Goal: Transaction & Acquisition: Book appointment/travel/reservation

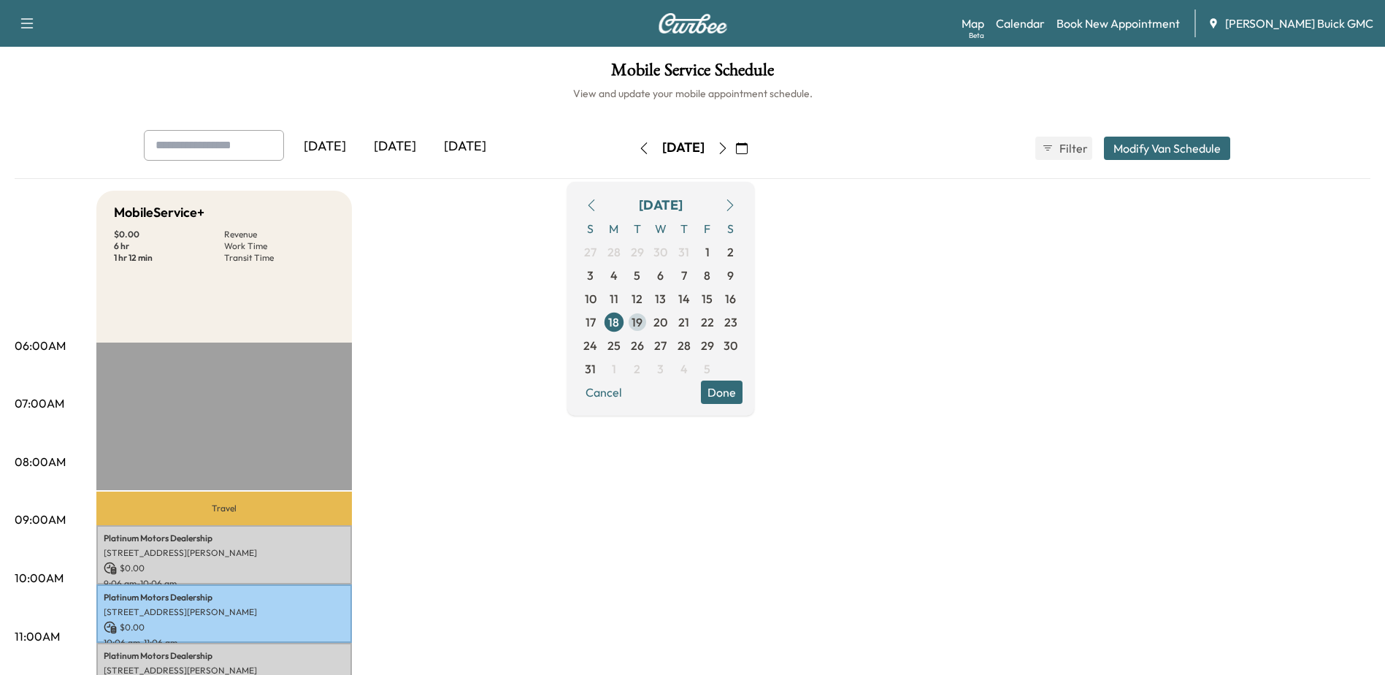
click at [643, 324] on span "19" at bounding box center [637, 322] width 11 height 18
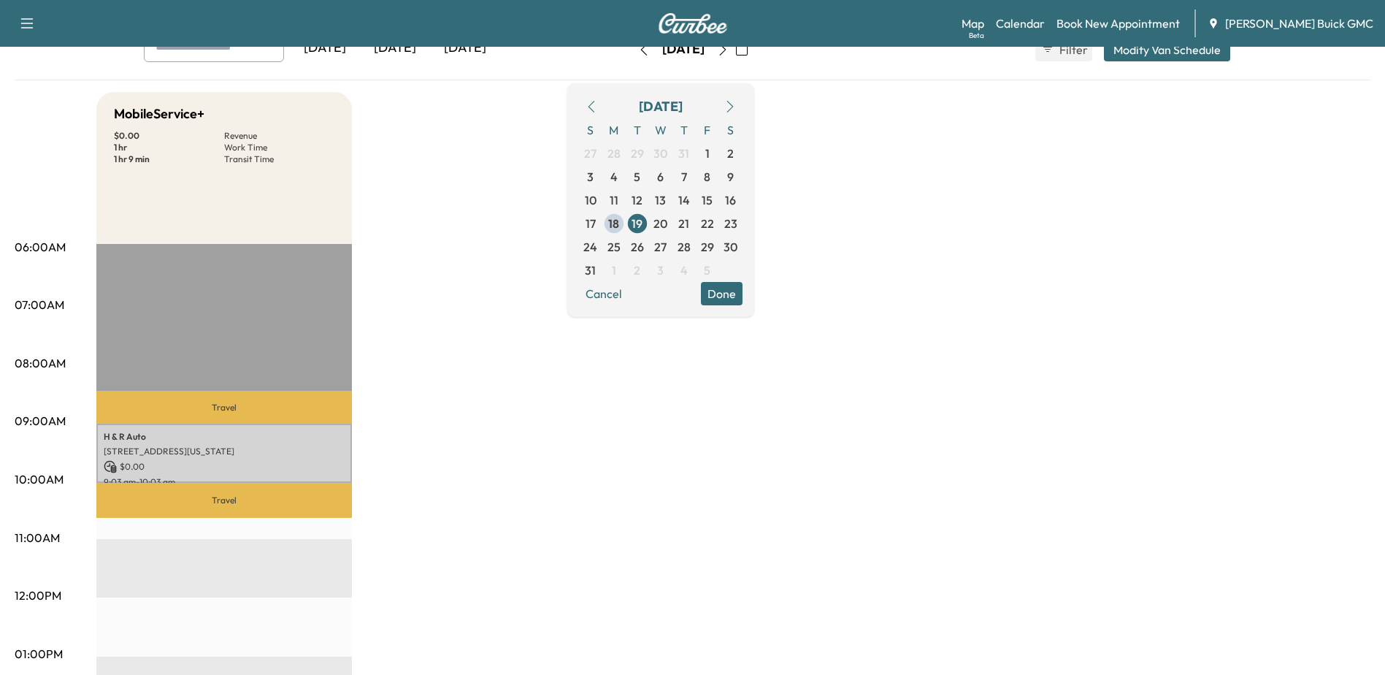
scroll to position [219, 0]
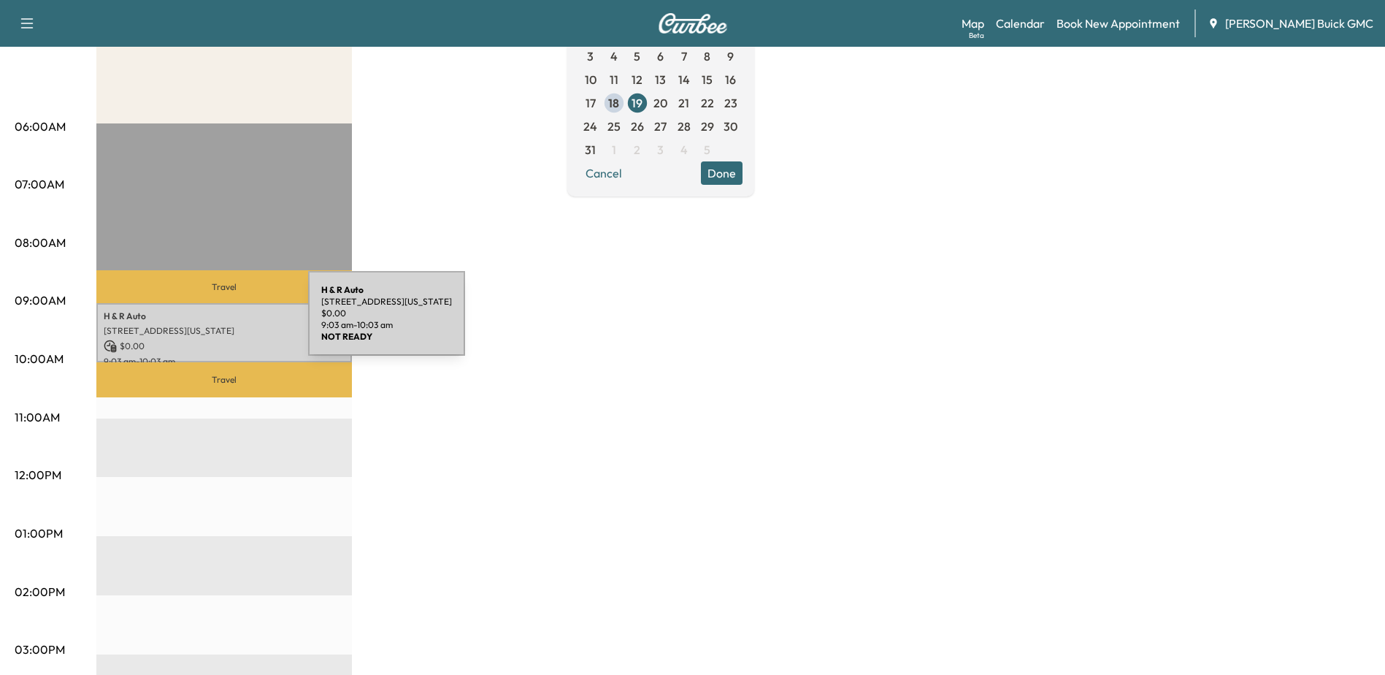
click at [199, 322] on div "H & R Auto 2824 WASHINGTON BLVD, ARLINGTON, VA 22201, USA $ 0.00 9:03 am - 10:0…" at bounding box center [224, 332] width 256 height 59
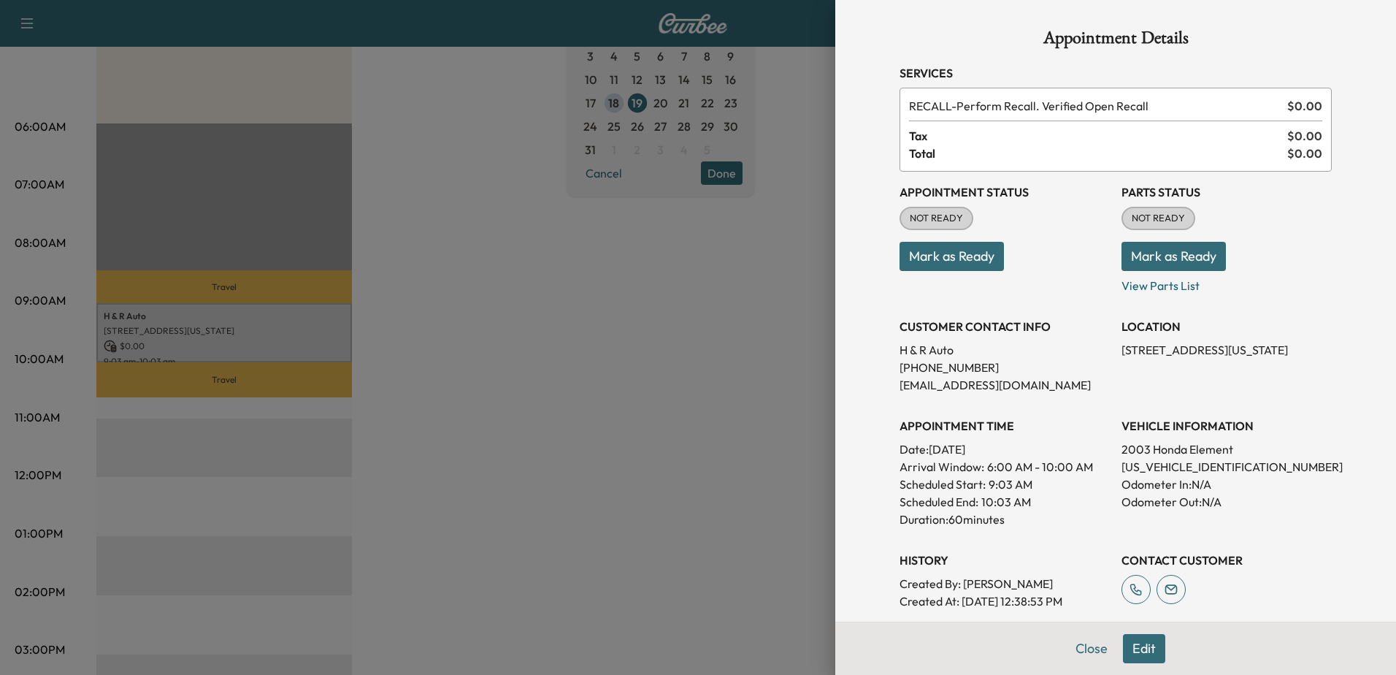
click at [1157, 462] on p "5J6YH28593L007095" at bounding box center [1227, 467] width 210 height 18
copy p "5J6YH28593L007095"
drag, startPoint x: 653, startPoint y: 344, endPoint x: 647, endPoint y: 350, distance: 8.3
click at [654, 344] on div at bounding box center [698, 337] width 1396 height 675
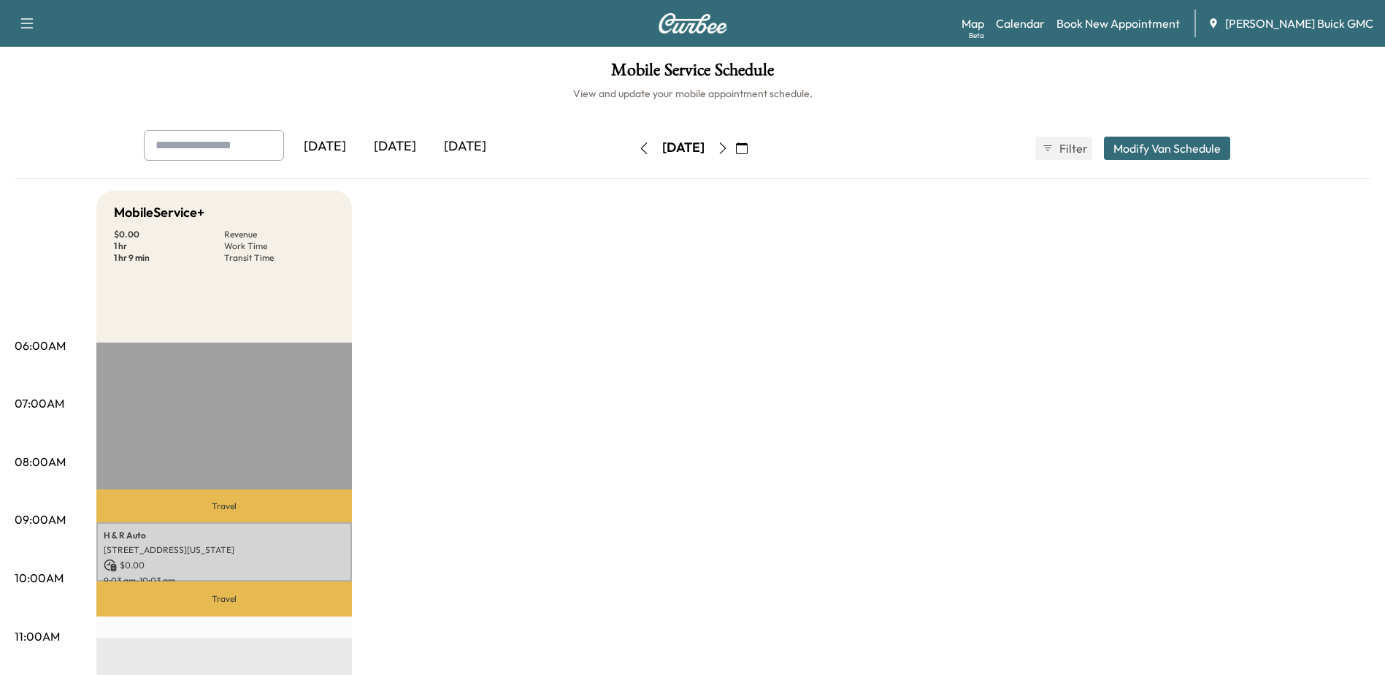
click at [729, 148] on icon "button" at bounding box center [723, 148] width 12 height 12
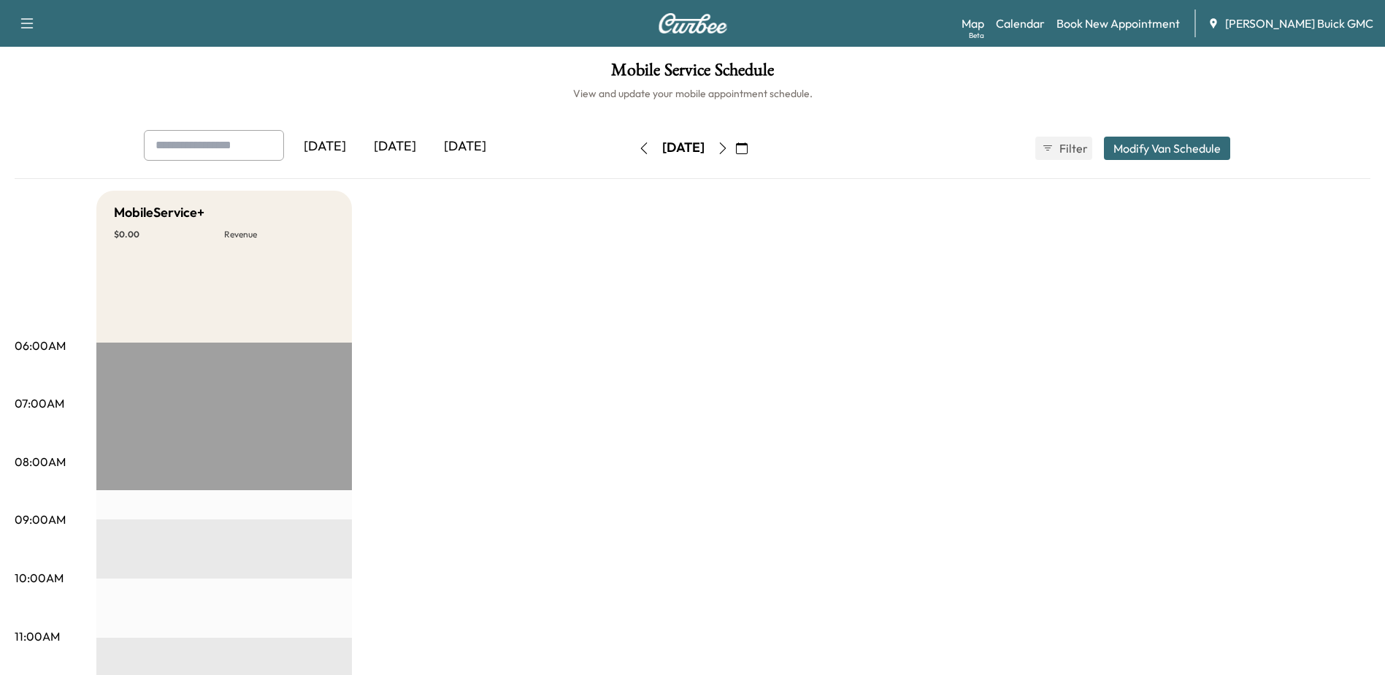
click at [638, 142] on icon "button" at bounding box center [644, 148] width 12 height 12
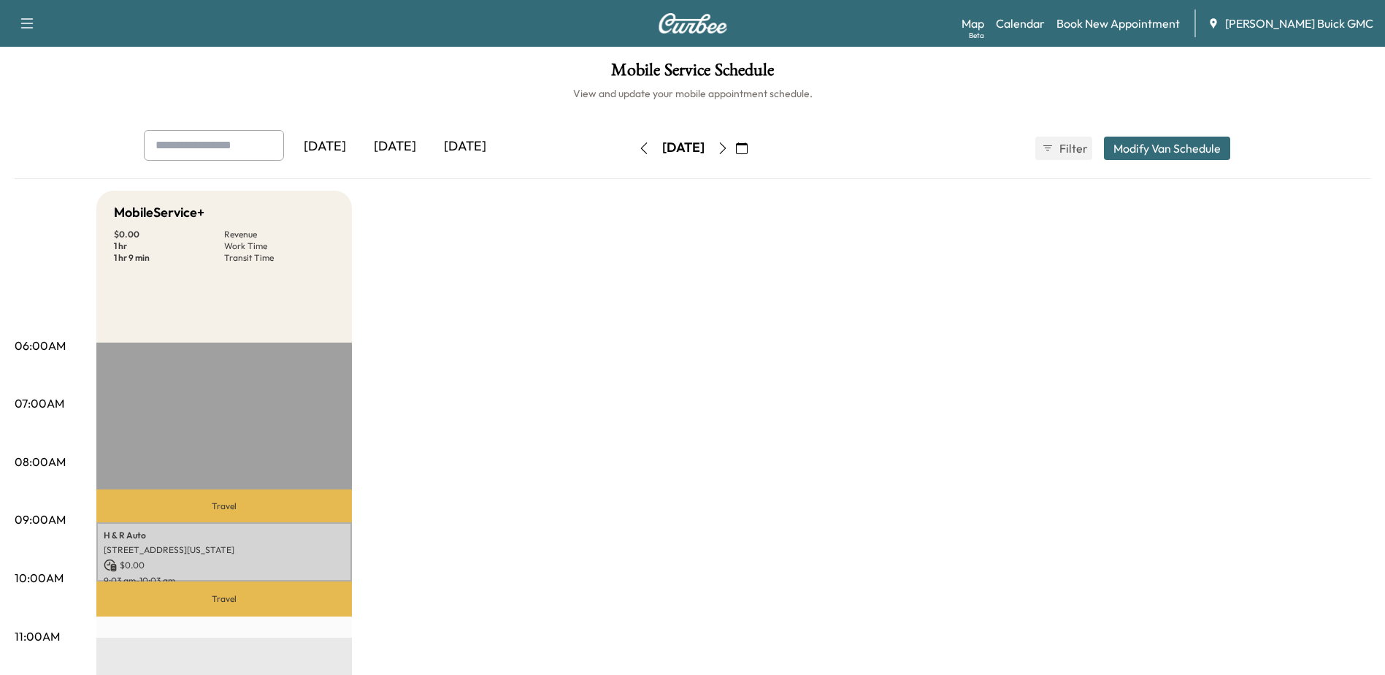
click at [640, 150] on icon "button" at bounding box center [643, 148] width 7 height 12
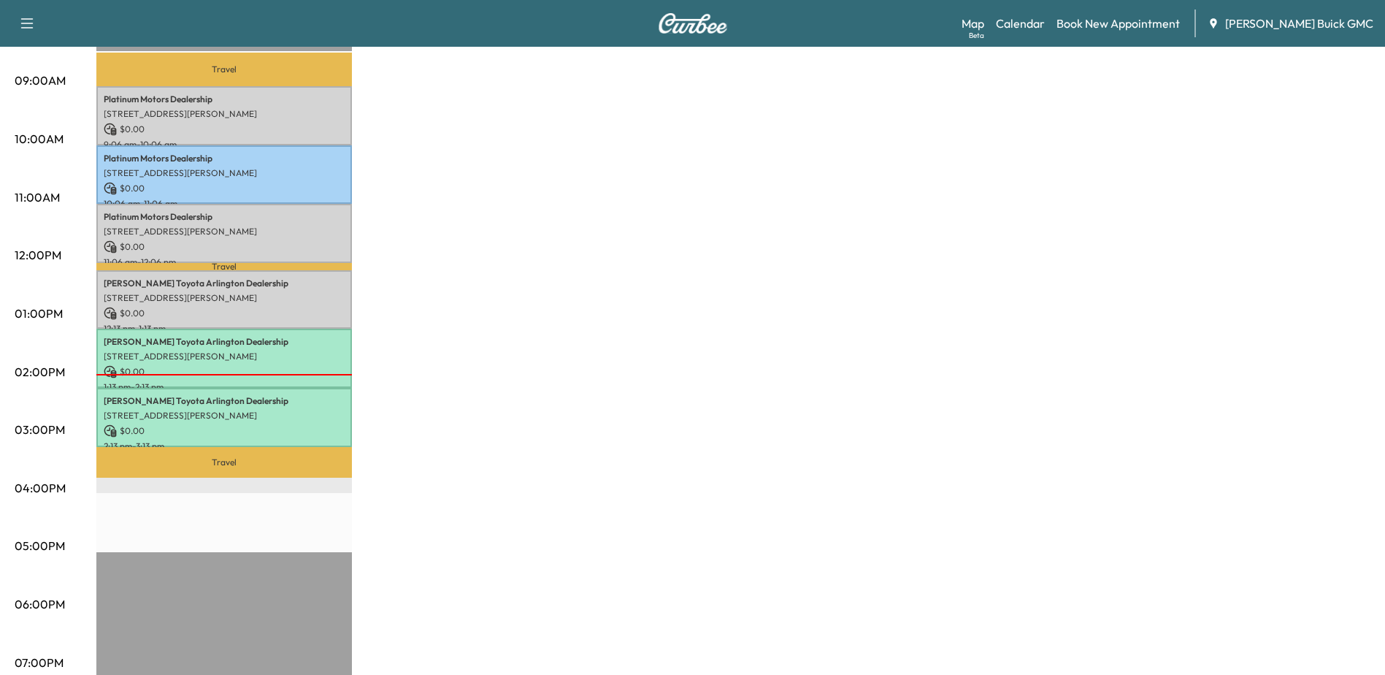
scroll to position [511, 0]
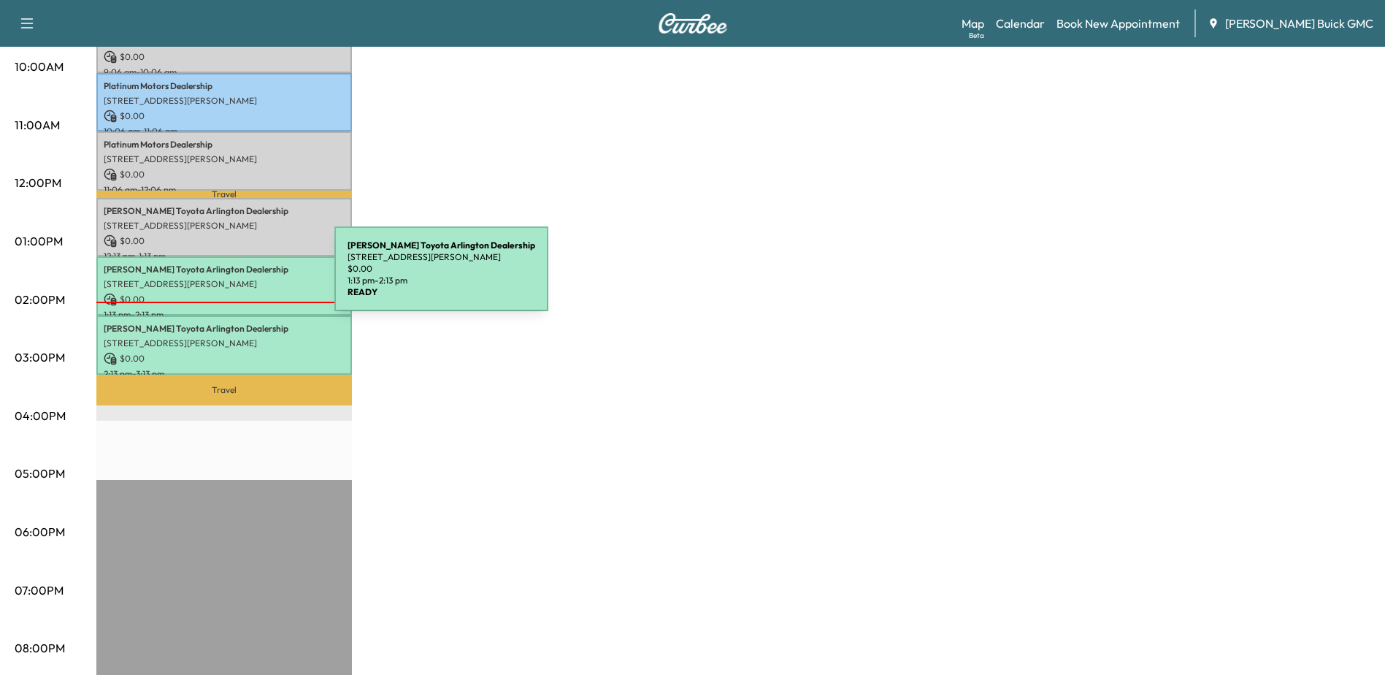
click at [225, 278] on p "3212 Langston Blvd., Arlington, VA 22207, USA" at bounding box center [224, 284] width 241 height 12
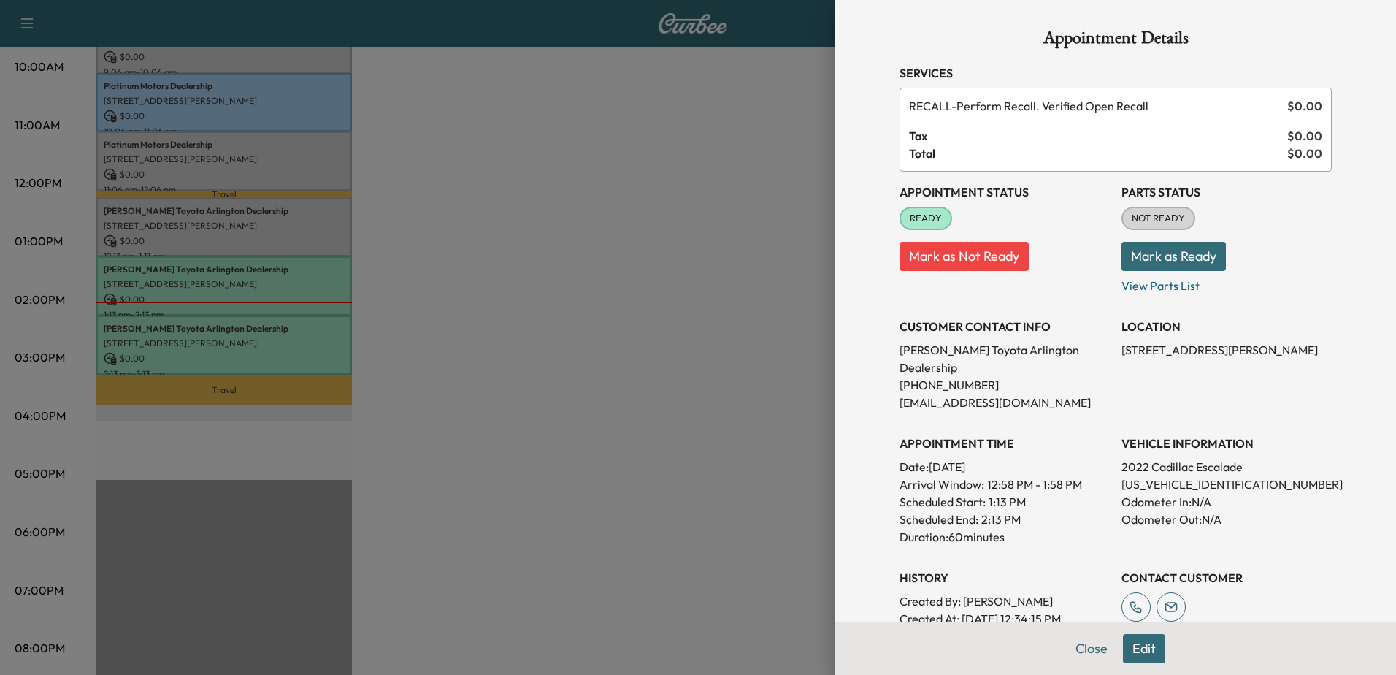
click at [1156, 475] on p "1GYS4CKL7NR260771" at bounding box center [1227, 484] width 210 height 18
copy p "1GYS4CKL7NR260771"
click at [171, 321] on div at bounding box center [698, 337] width 1396 height 675
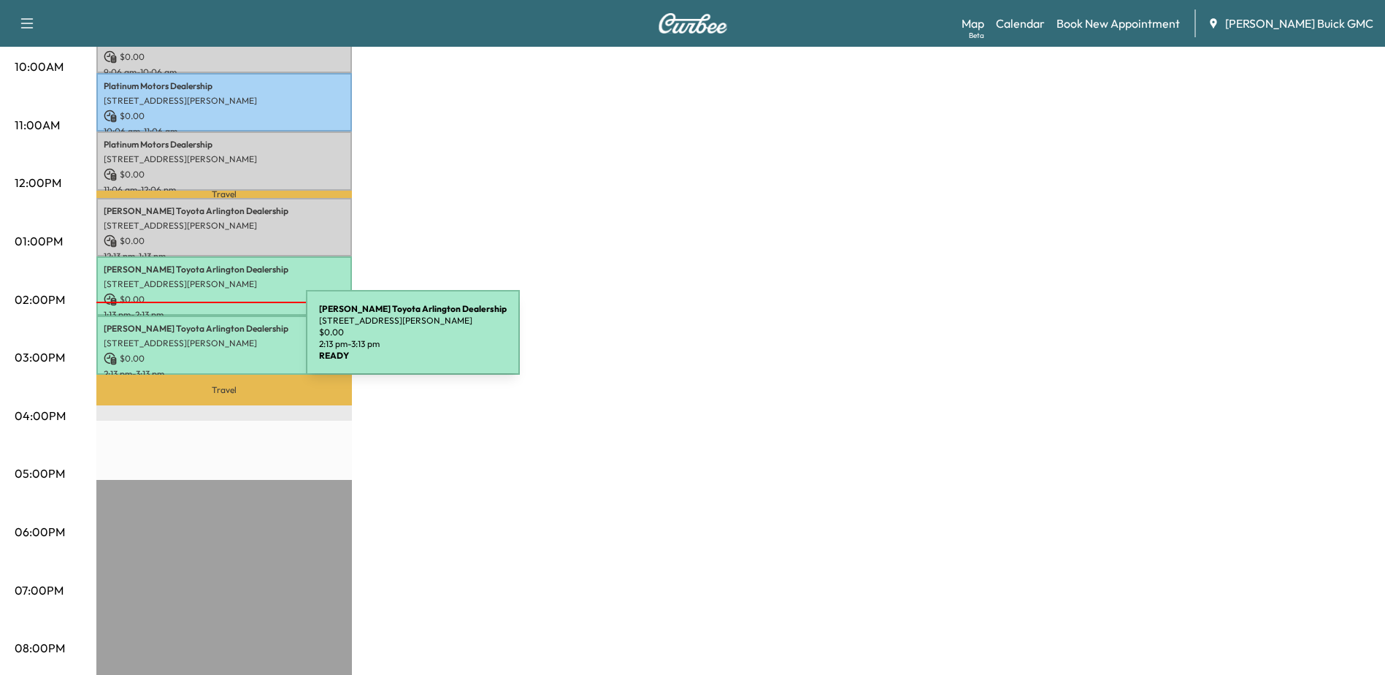
click at [198, 337] on p "3212 Langston Blvd., Arlington, VA 22207, USA" at bounding box center [224, 343] width 241 height 12
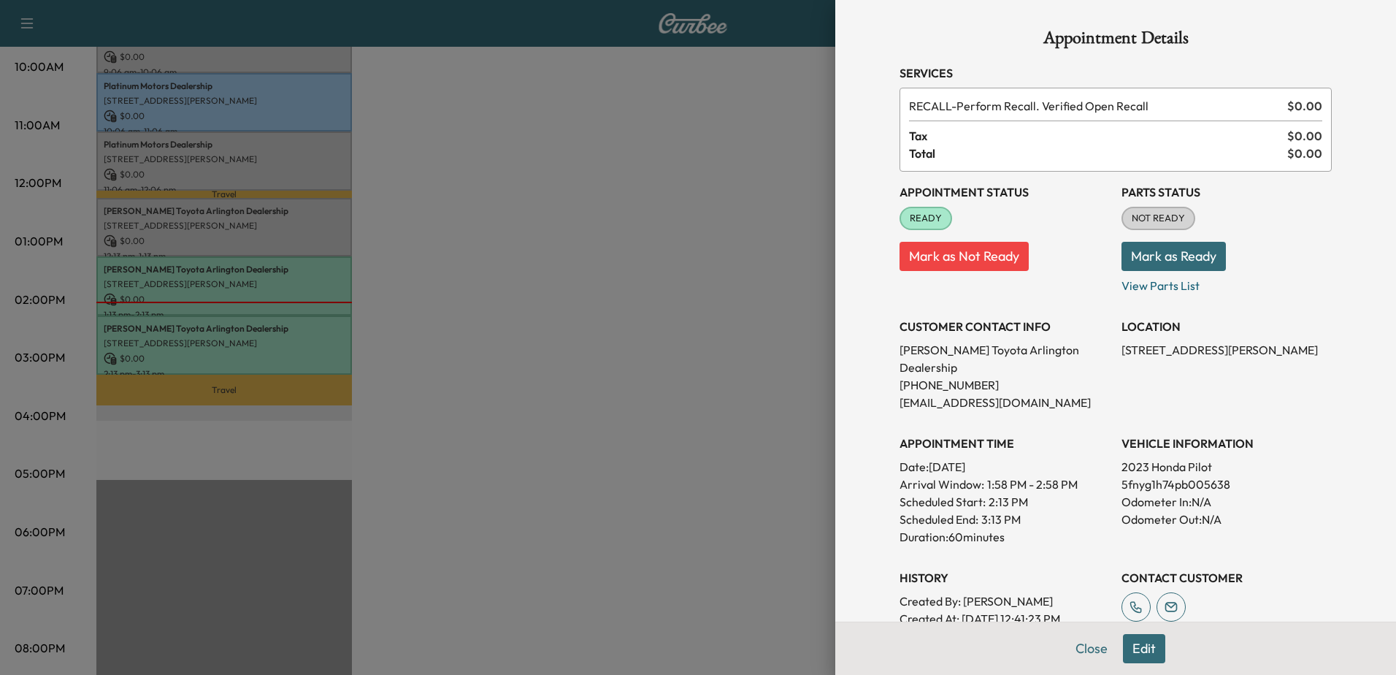
click at [1167, 475] on p "5fnyg1h74pb005638" at bounding box center [1227, 484] width 210 height 18
copy p "5fnyg1h74pb005638"
click at [670, 232] on div at bounding box center [698, 337] width 1396 height 675
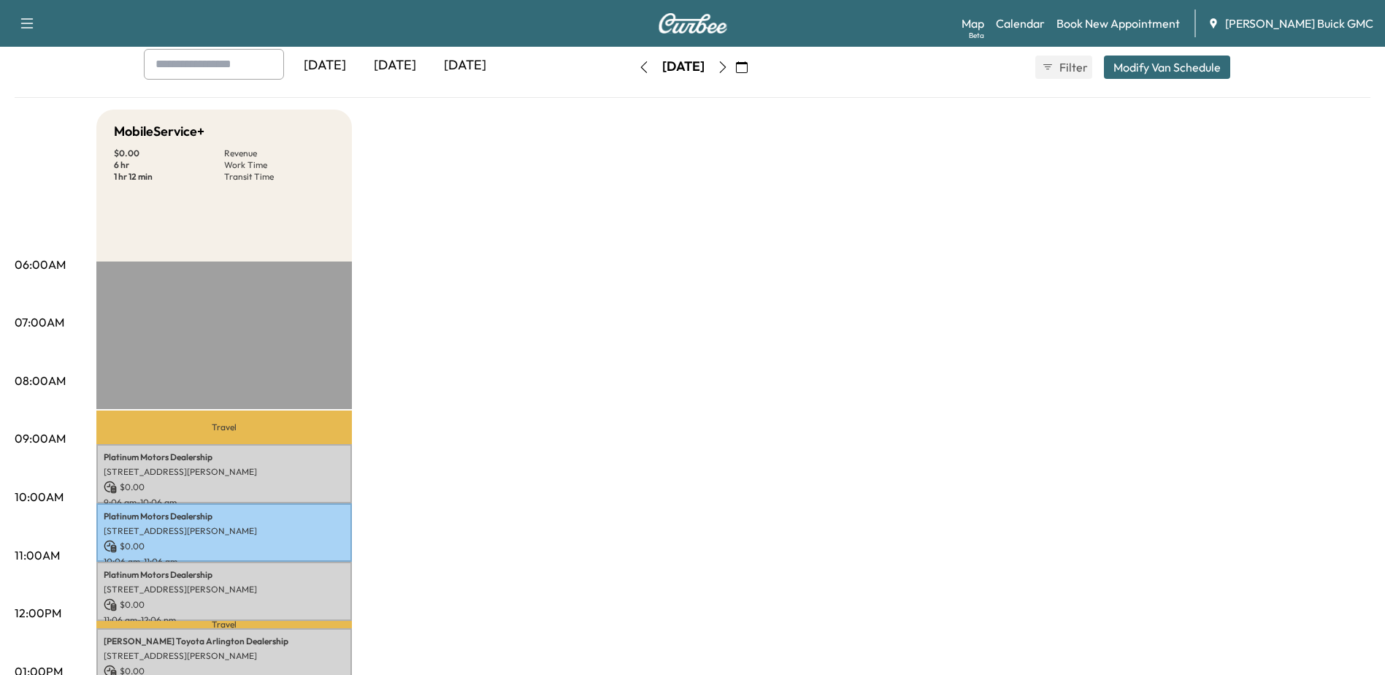
scroll to position [0, 0]
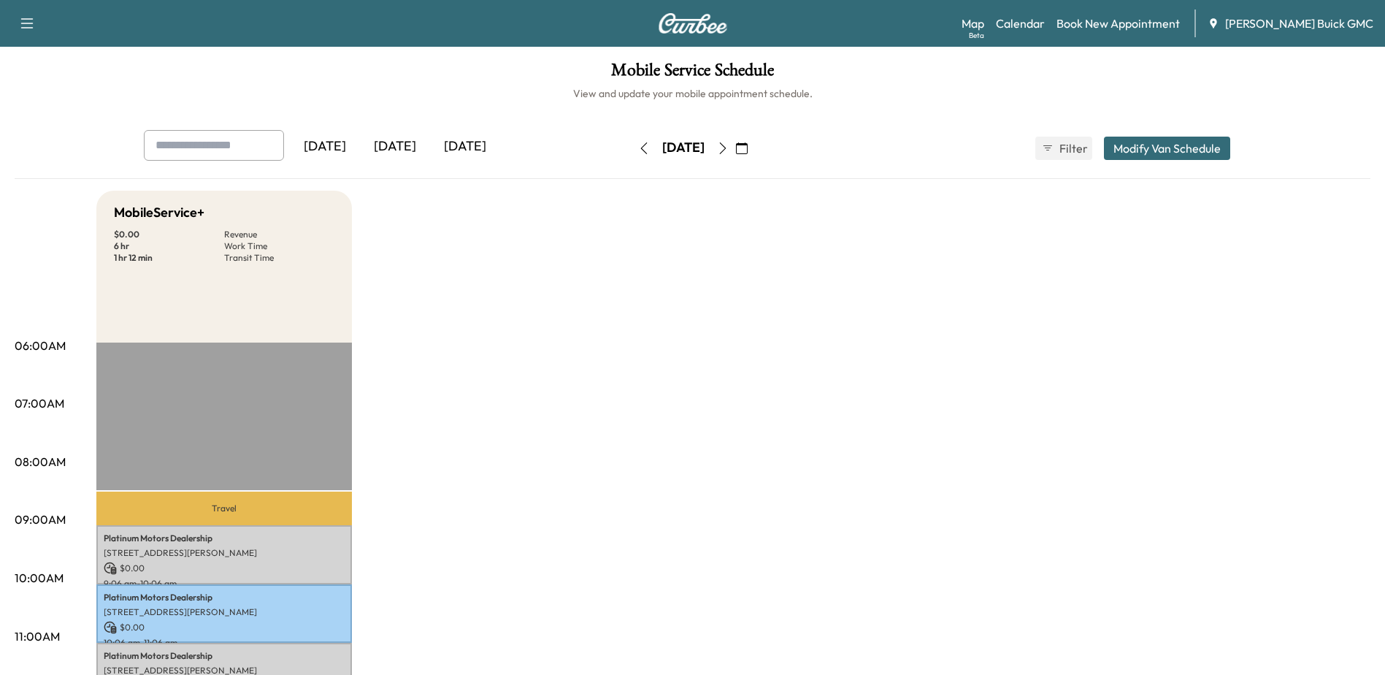
click at [729, 151] on icon "button" at bounding box center [723, 148] width 12 height 12
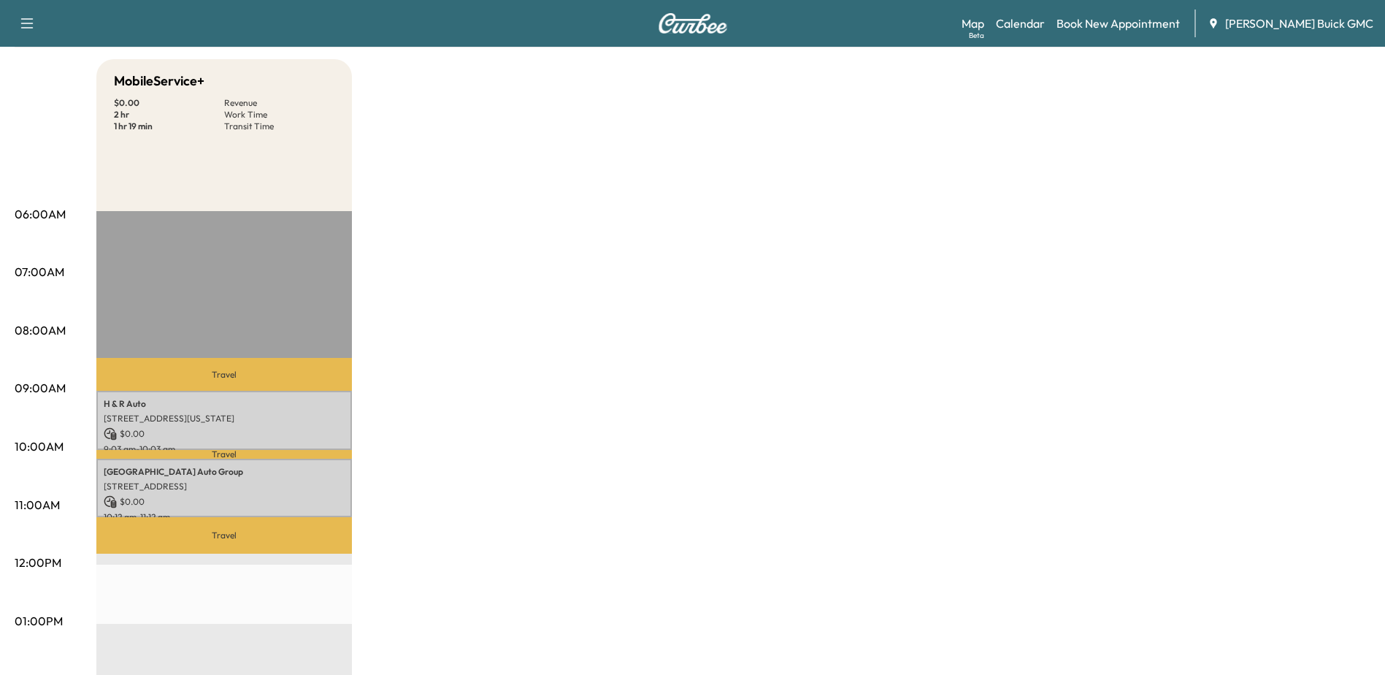
scroll to position [292, 0]
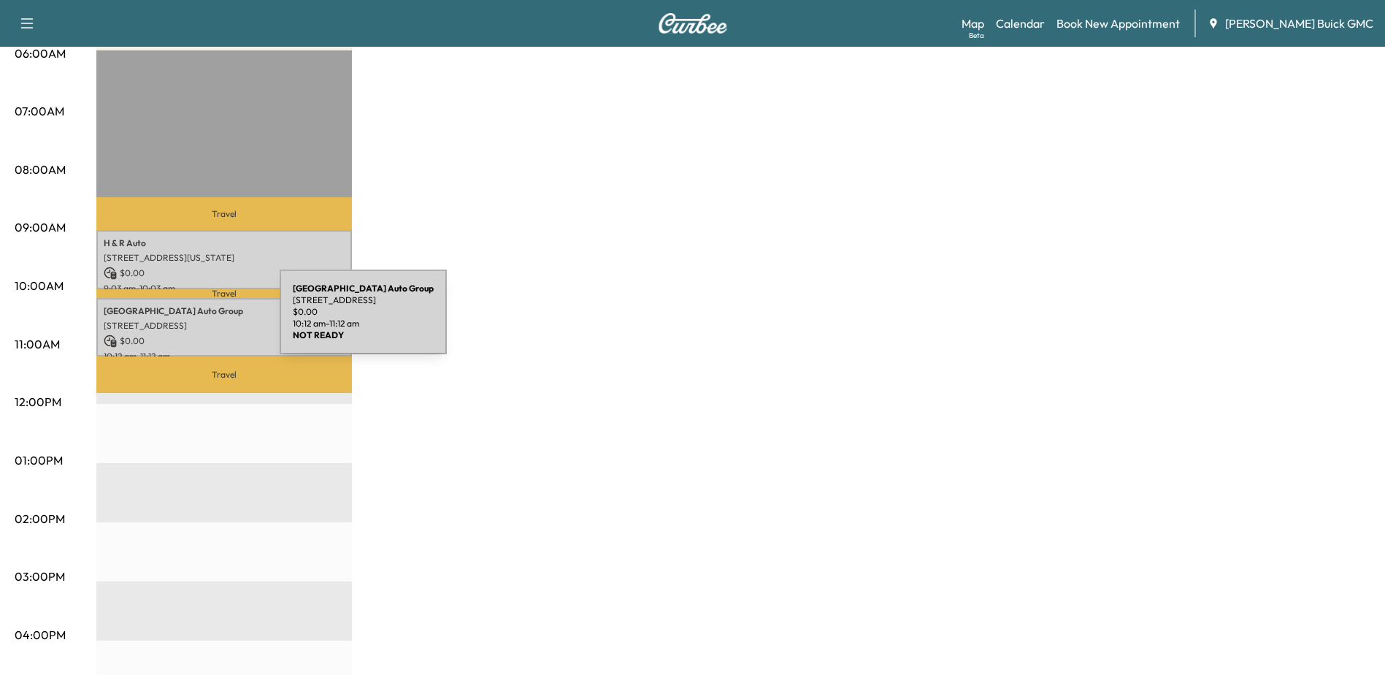
click at [170, 321] on p "[STREET_ADDRESS]" at bounding box center [224, 326] width 241 height 12
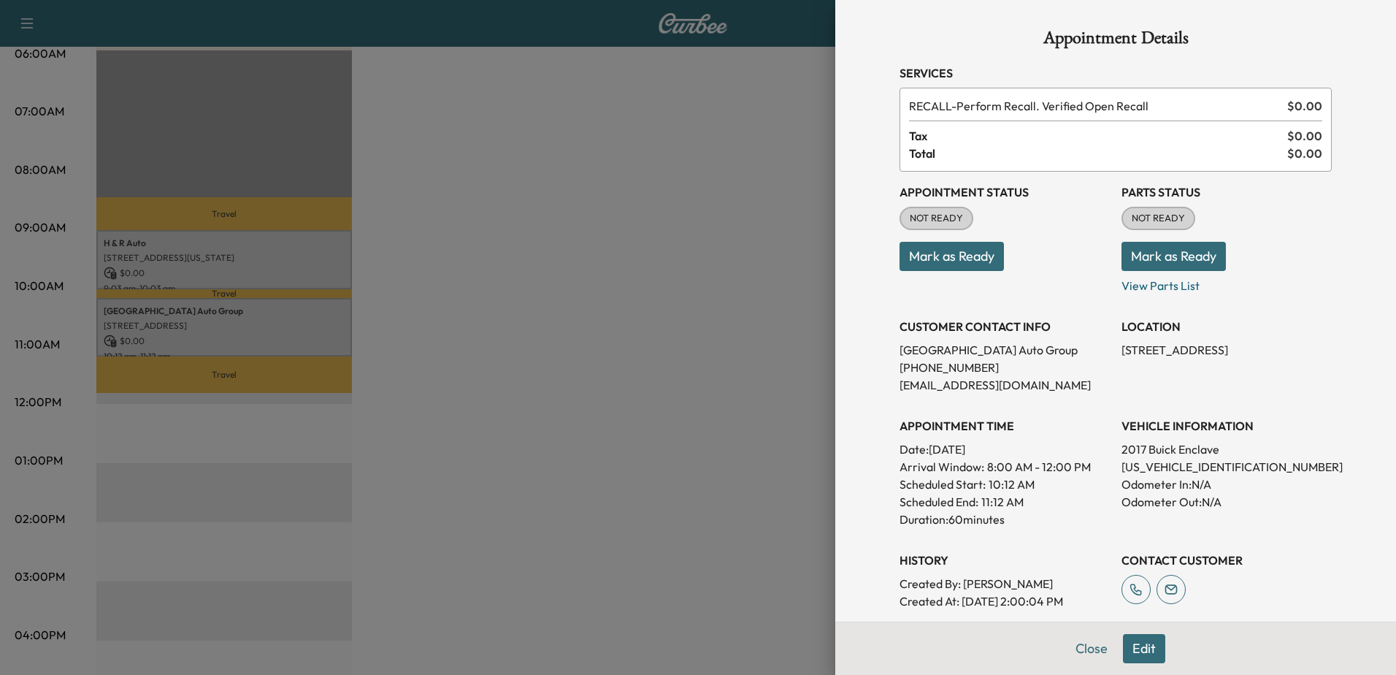
drag, startPoint x: 718, startPoint y: 231, endPoint x: 748, endPoint y: 240, distance: 31.2
click at [738, 237] on div at bounding box center [698, 337] width 1396 height 675
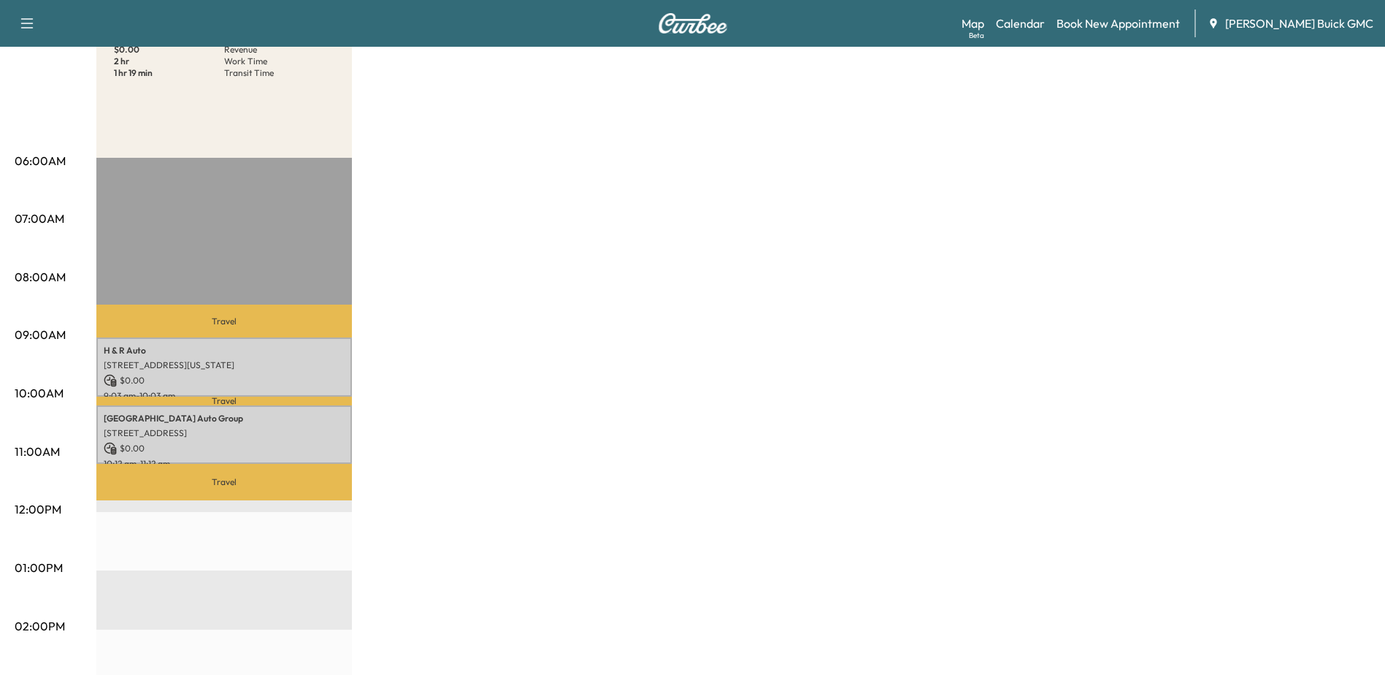
scroll to position [0, 0]
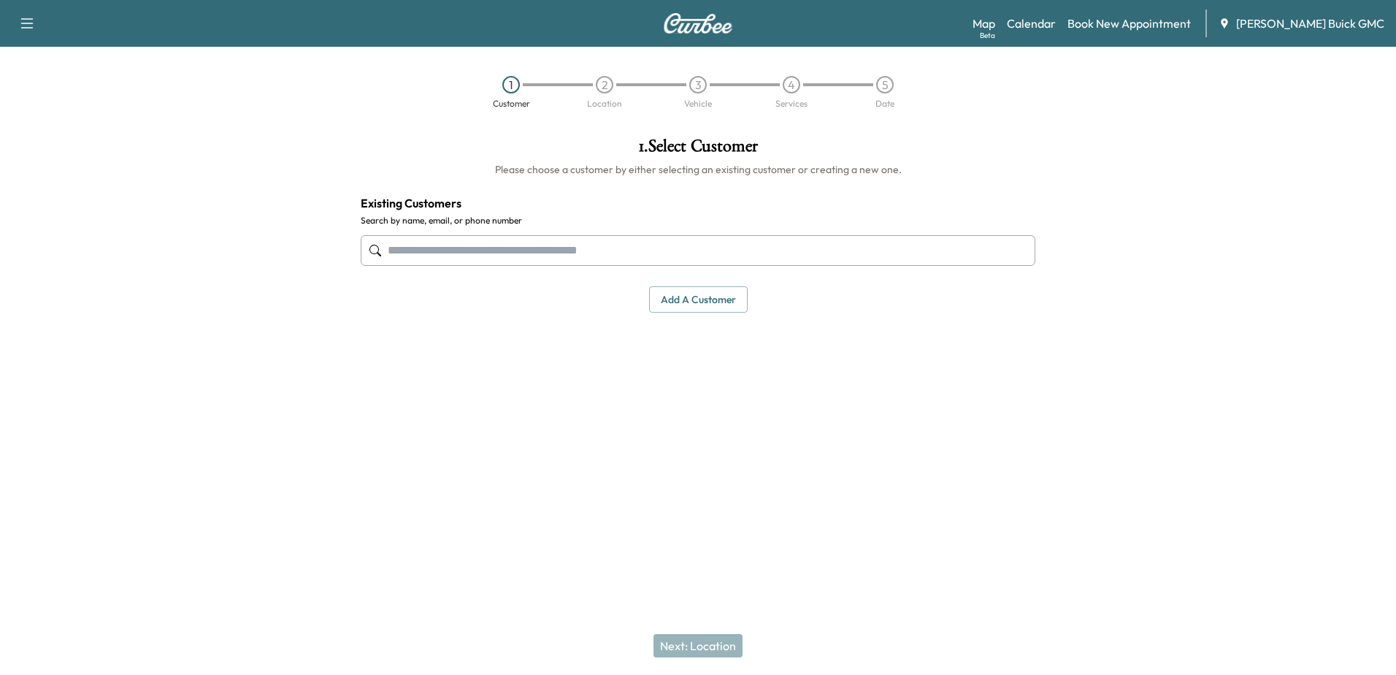
drag, startPoint x: 454, startPoint y: 257, endPoint x: 812, endPoint y: 234, distance: 358.6
click at [462, 256] on input "text" at bounding box center [698, 250] width 675 height 31
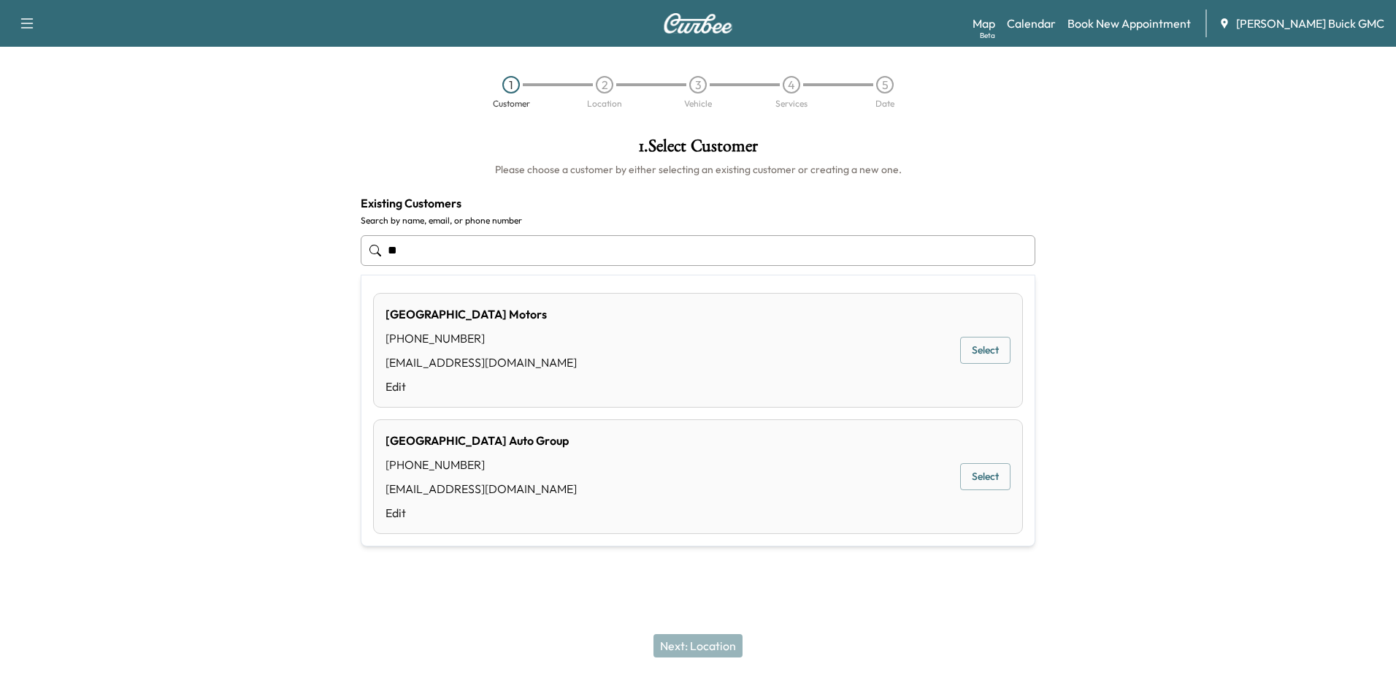
type input "*"
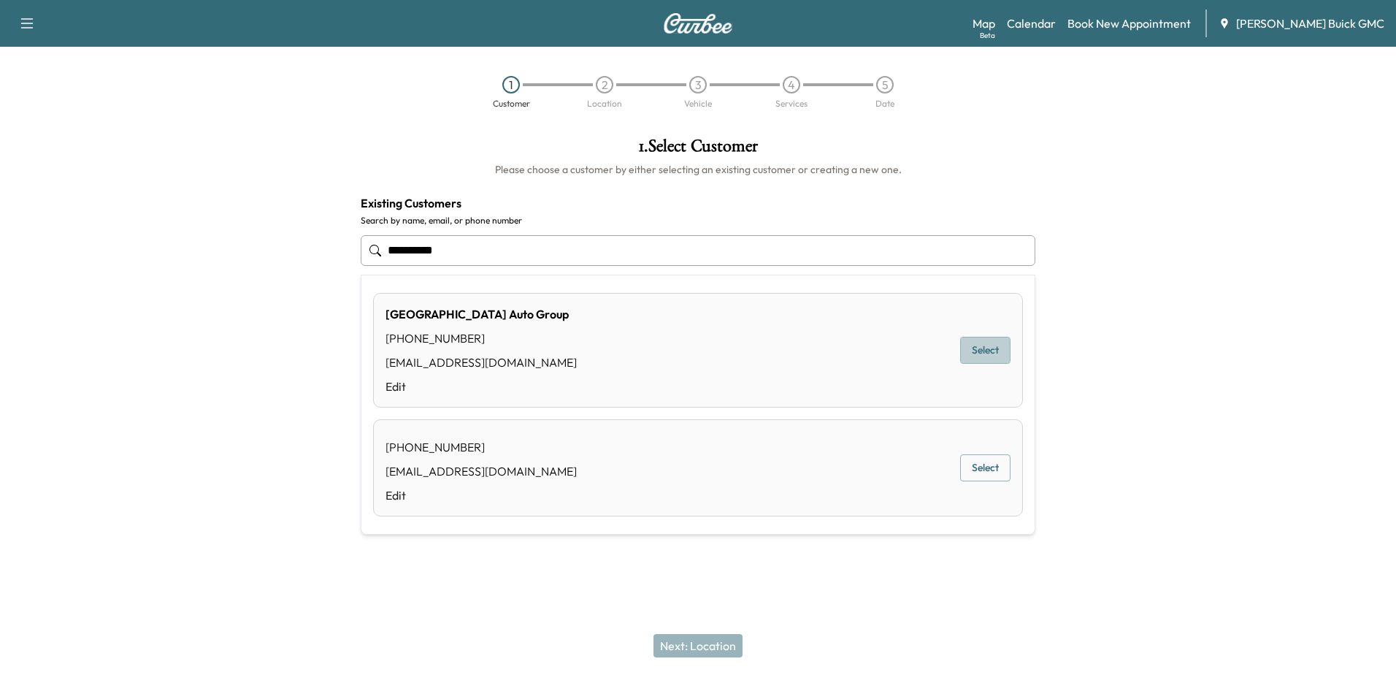
click at [987, 352] on button "Select" at bounding box center [985, 350] width 50 height 27
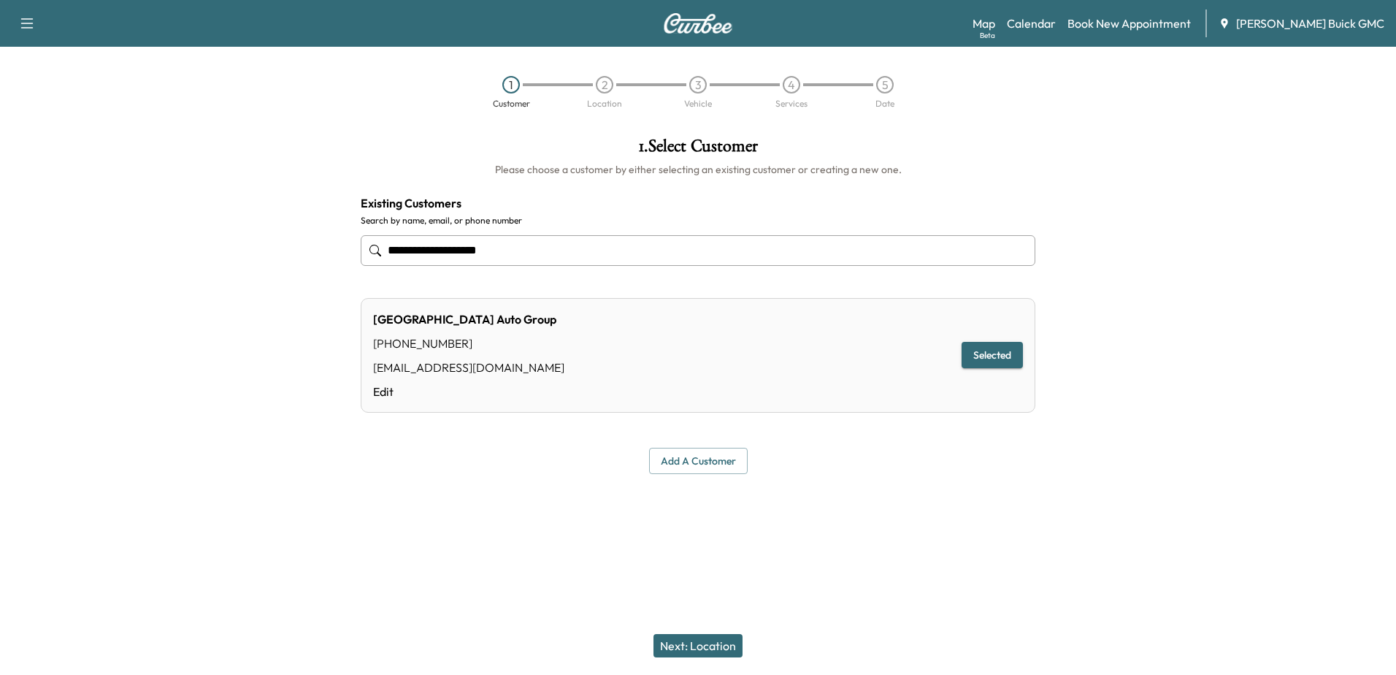
type input "**********"
click at [701, 646] on button "Next: Location" at bounding box center [698, 645] width 89 height 23
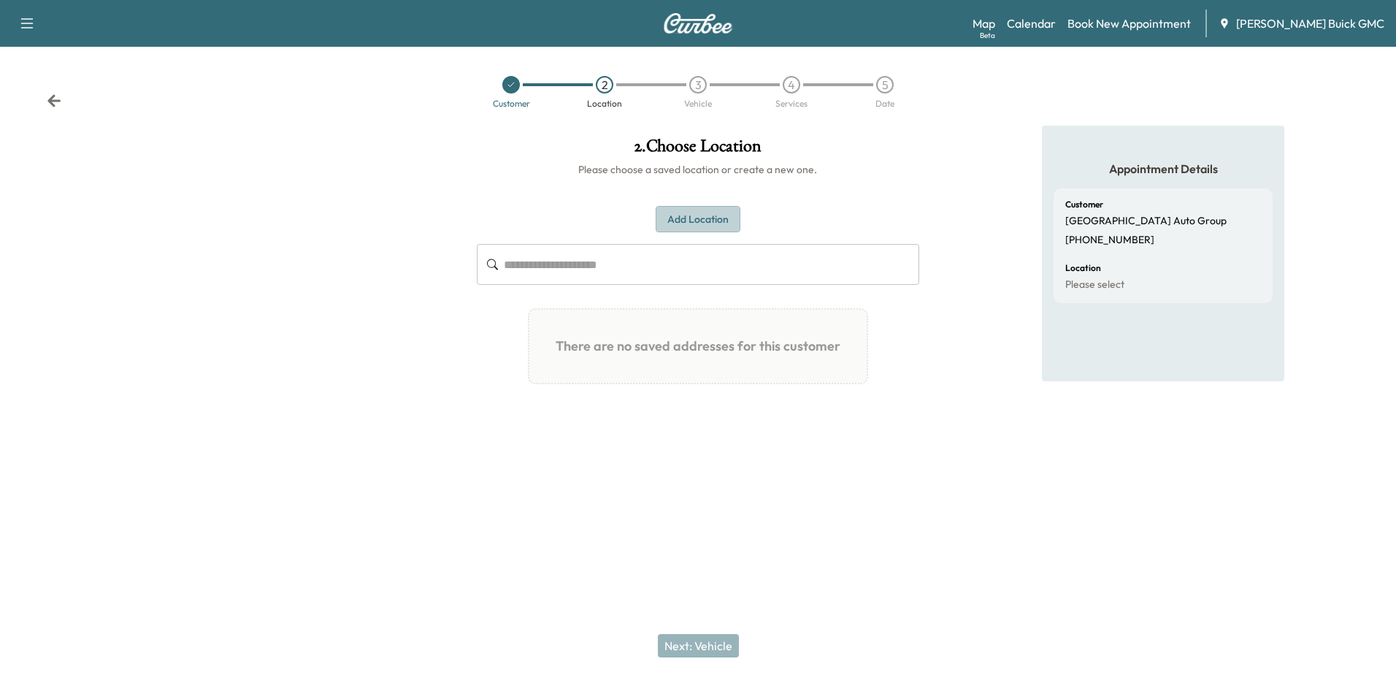
click at [709, 218] on button "Add Location" at bounding box center [698, 219] width 85 height 27
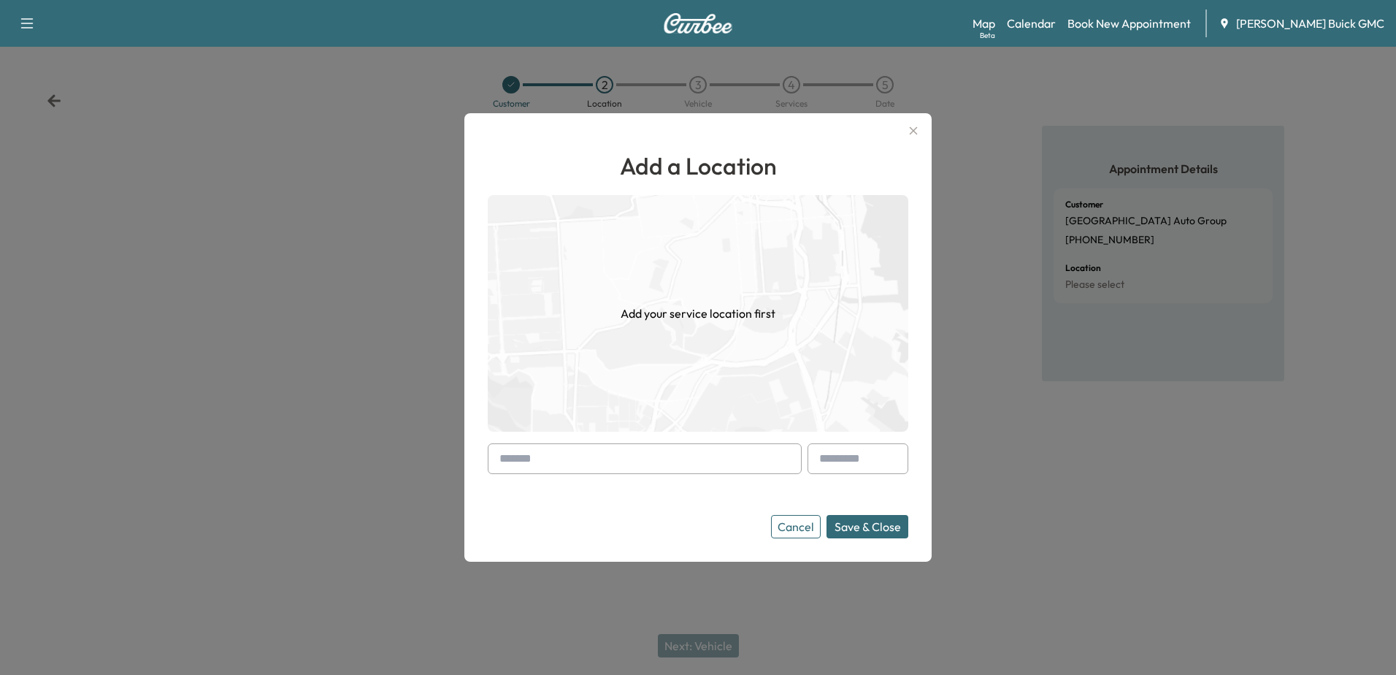
click at [560, 467] on input "text" at bounding box center [645, 458] width 314 height 31
type input "*"
click at [911, 133] on icon "button" at bounding box center [914, 131] width 8 height 8
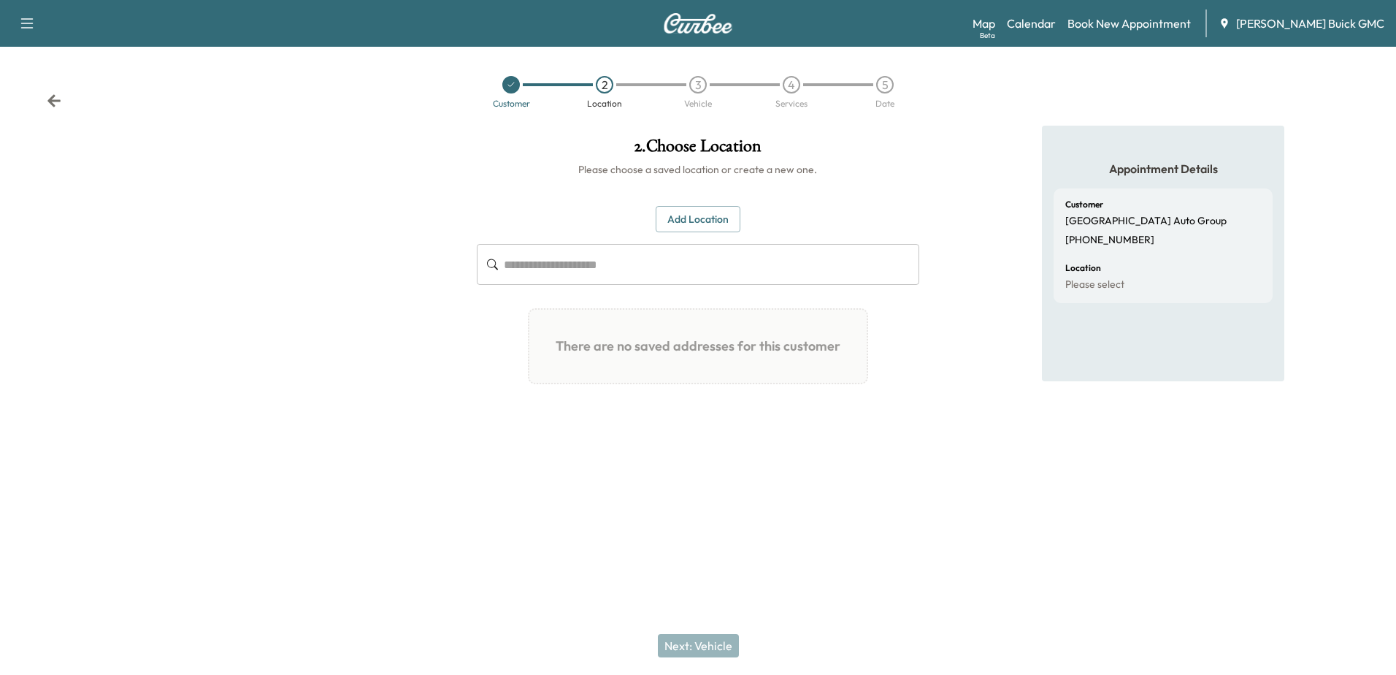
click at [711, 215] on button "Add Location" at bounding box center [698, 219] width 85 height 27
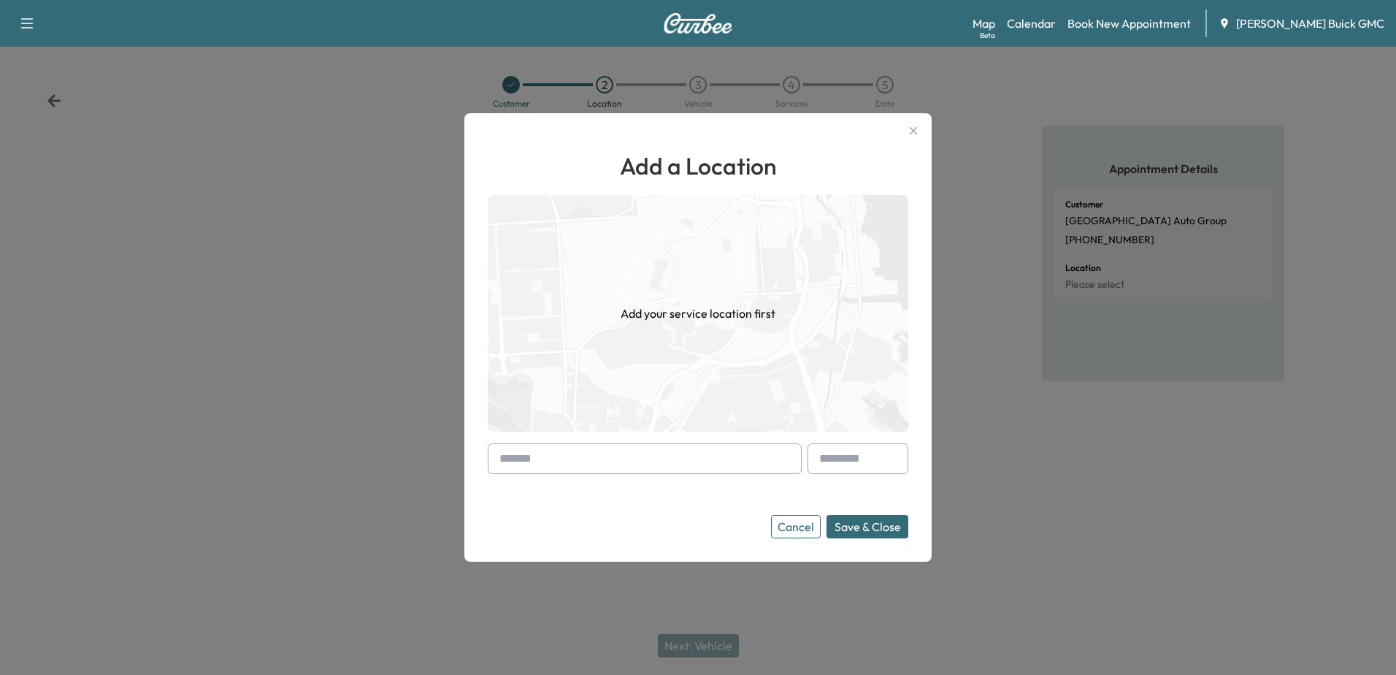
click at [556, 460] on input "text" at bounding box center [645, 458] width 314 height 31
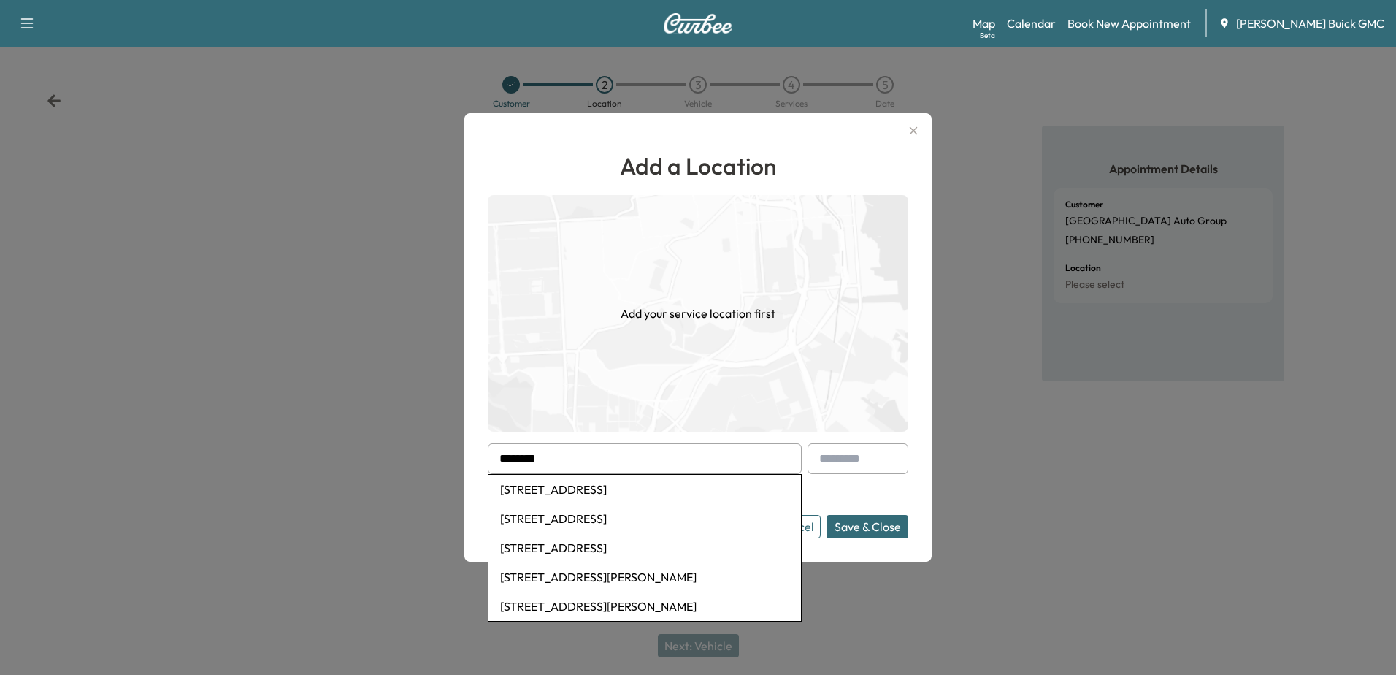
click at [629, 490] on li "3621 Columbia Pike, Arlington, VA, USA" at bounding box center [645, 489] width 313 height 29
type input "**********"
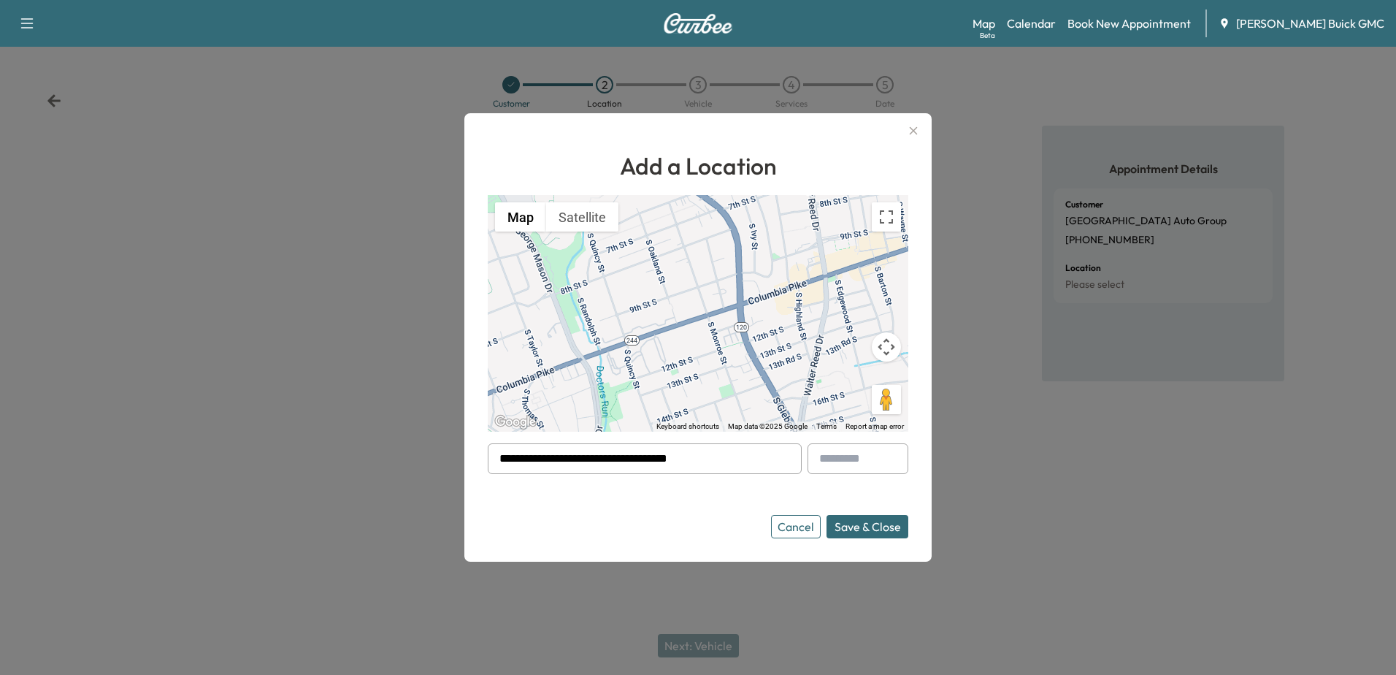
click at [872, 527] on button "Save & Close" at bounding box center [868, 526] width 82 height 23
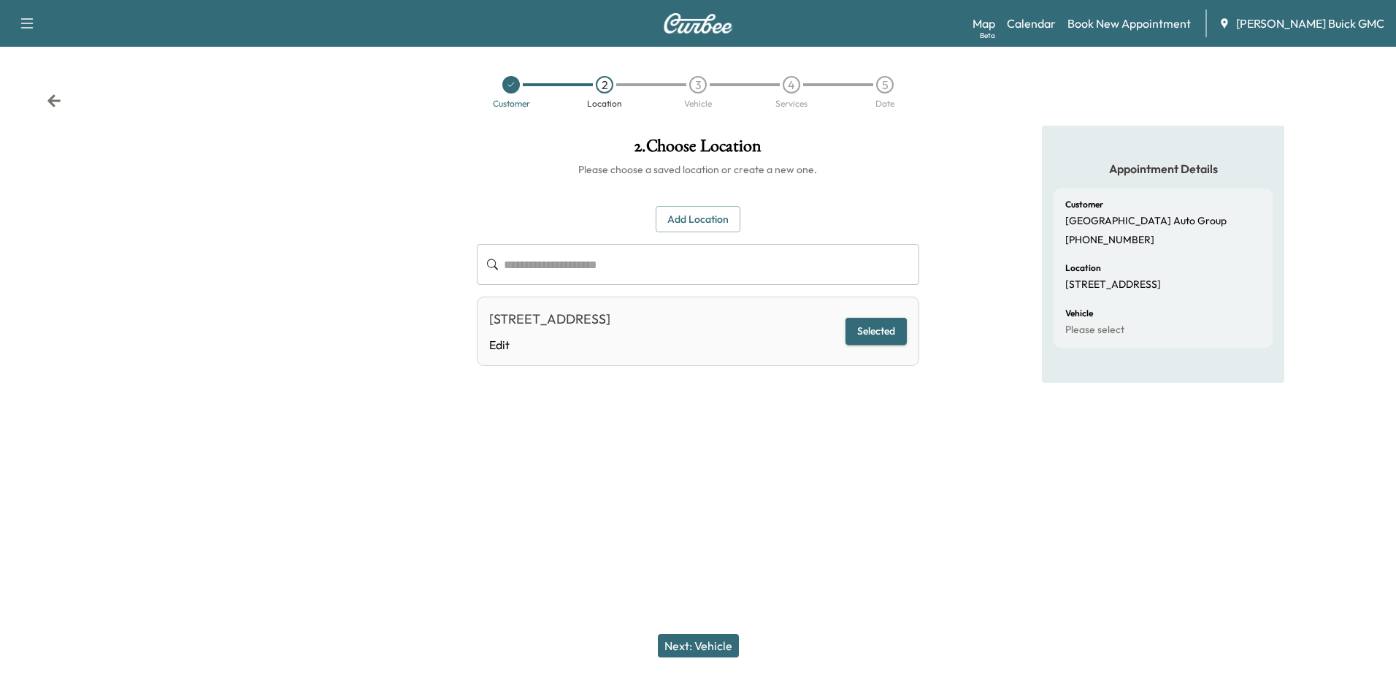
click at [695, 644] on button "Next: Vehicle" at bounding box center [698, 645] width 81 height 23
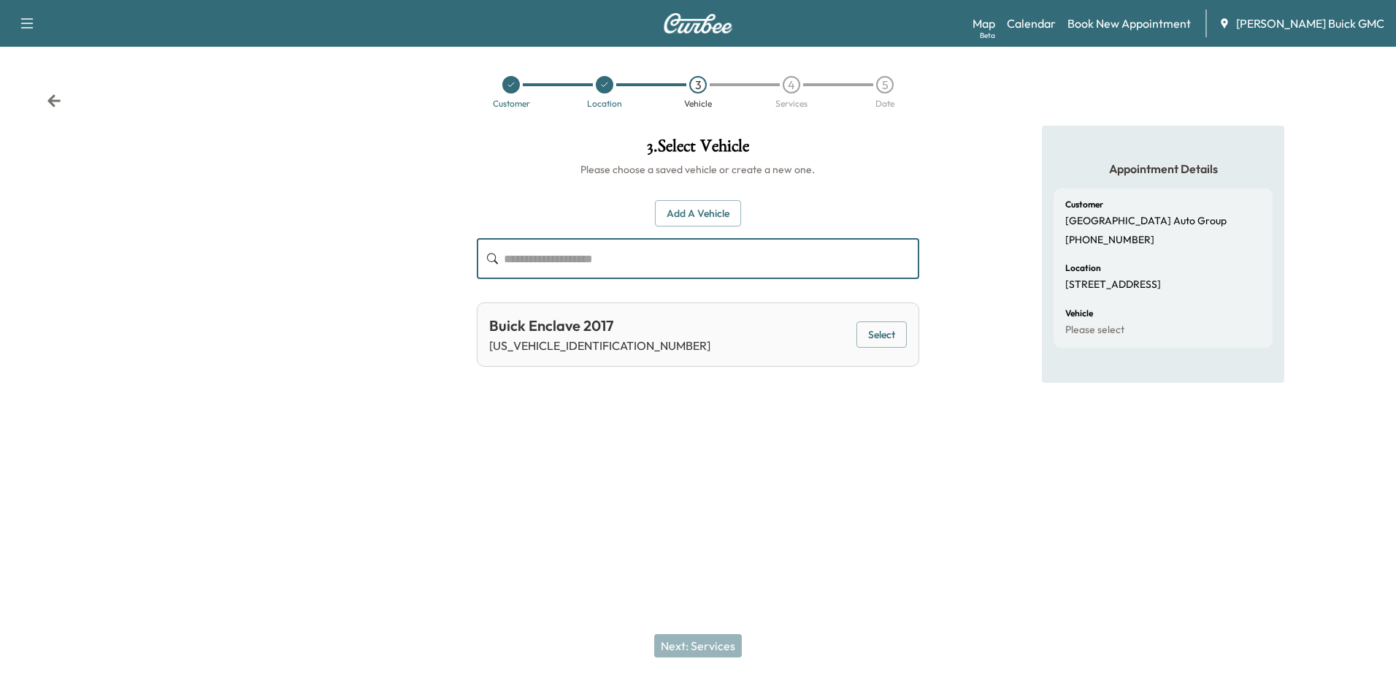
drag, startPoint x: 599, startPoint y: 266, endPoint x: 635, endPoint y: 272, distance: 36.3
click at [599, 266] on input "text" at bounding box center [711, 258] width 415 height 41
click at [695, 215] on button "Add a Vehicle" at bounding box center [698, 213] width 86 height 27
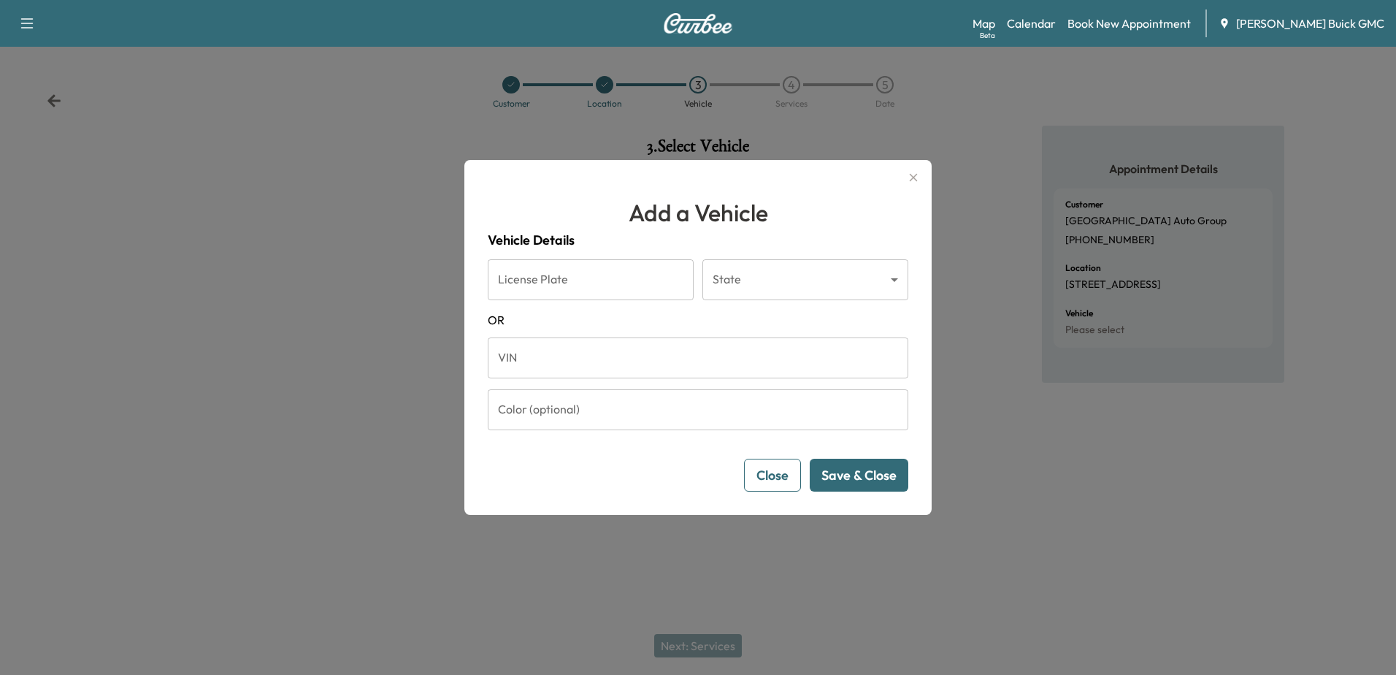
drag, startPoint x: 540, startPoint y: 355, endPoint x: 551, endPoint y: 359, distance: 11.8
click at [540, 356] on input "VIN" at bounding box center [698, 357] width 421 height 41
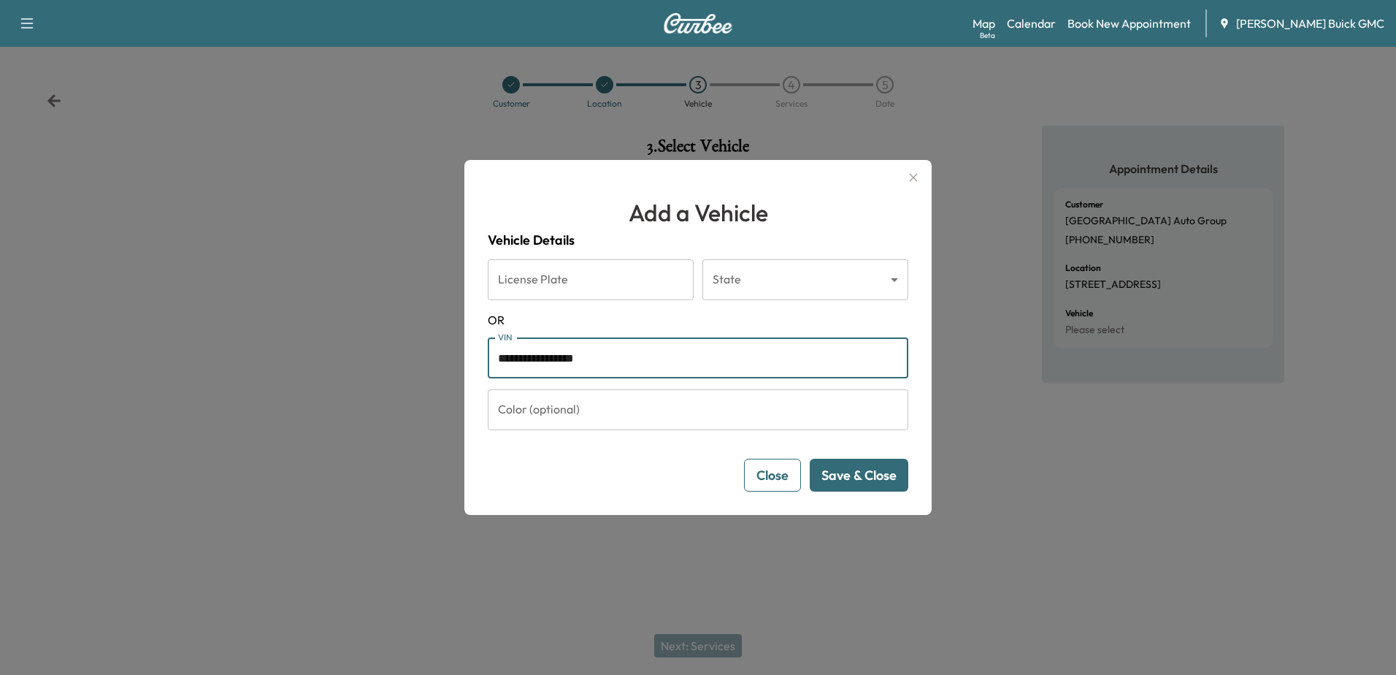
type input "**********"
click at [863, 479] on button "Save & Close" at bounding box center [859, 475] width 99 height 33
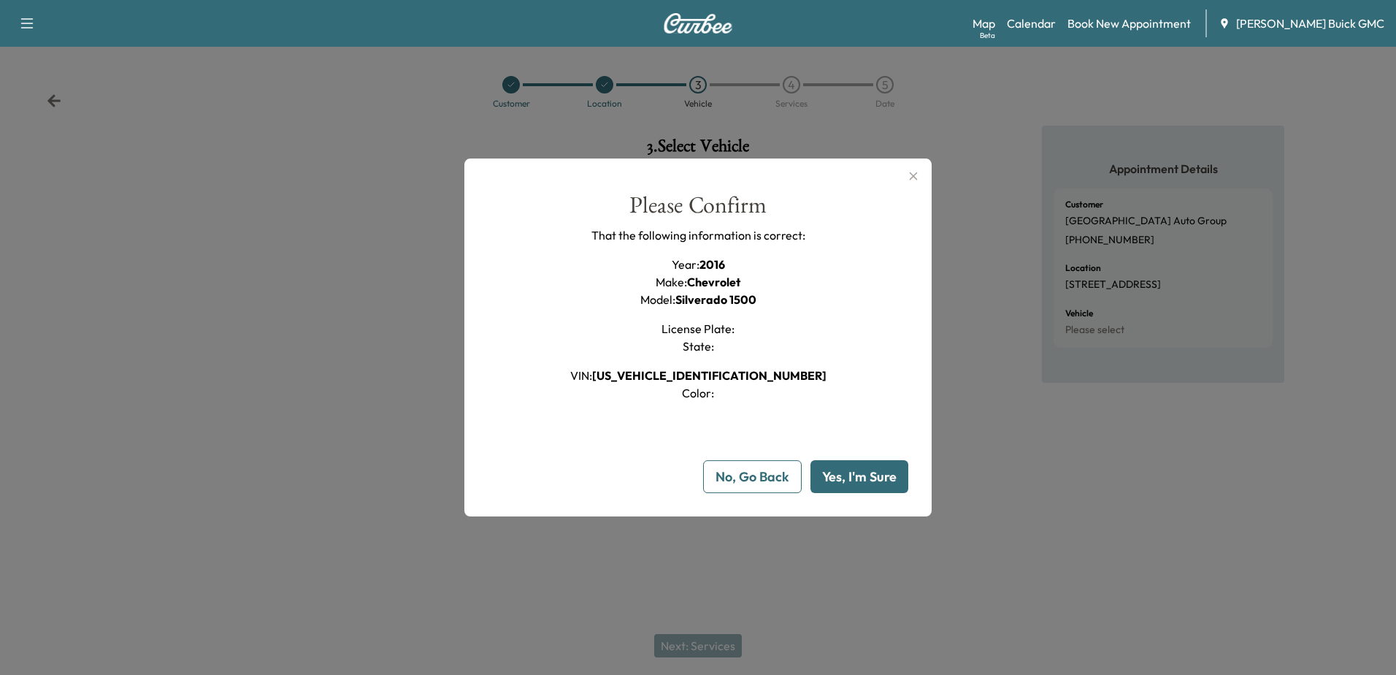
click at [877, 473] on button "Yes, I'm Sure" at bounding box center [860, 476] width 98 height 33
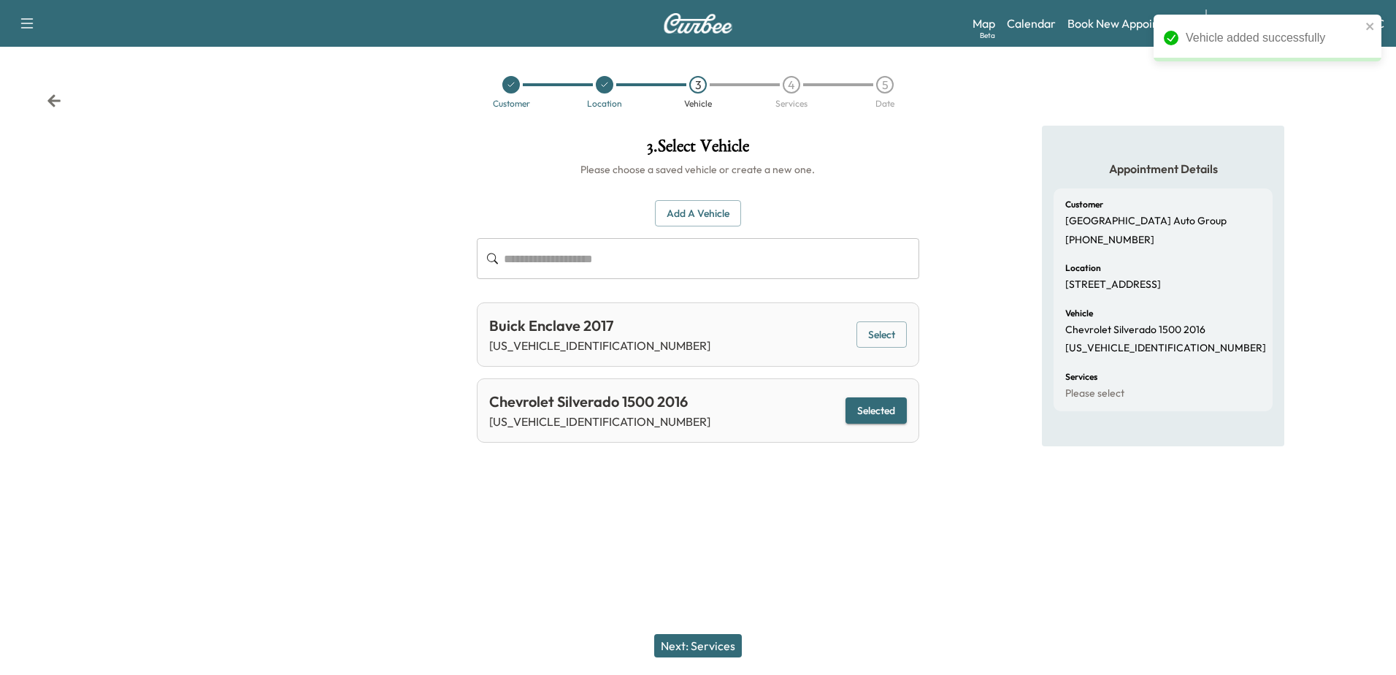
click at [684, 643] on button "Next: Services" at bounding box center [698, 645] width 88 height 23
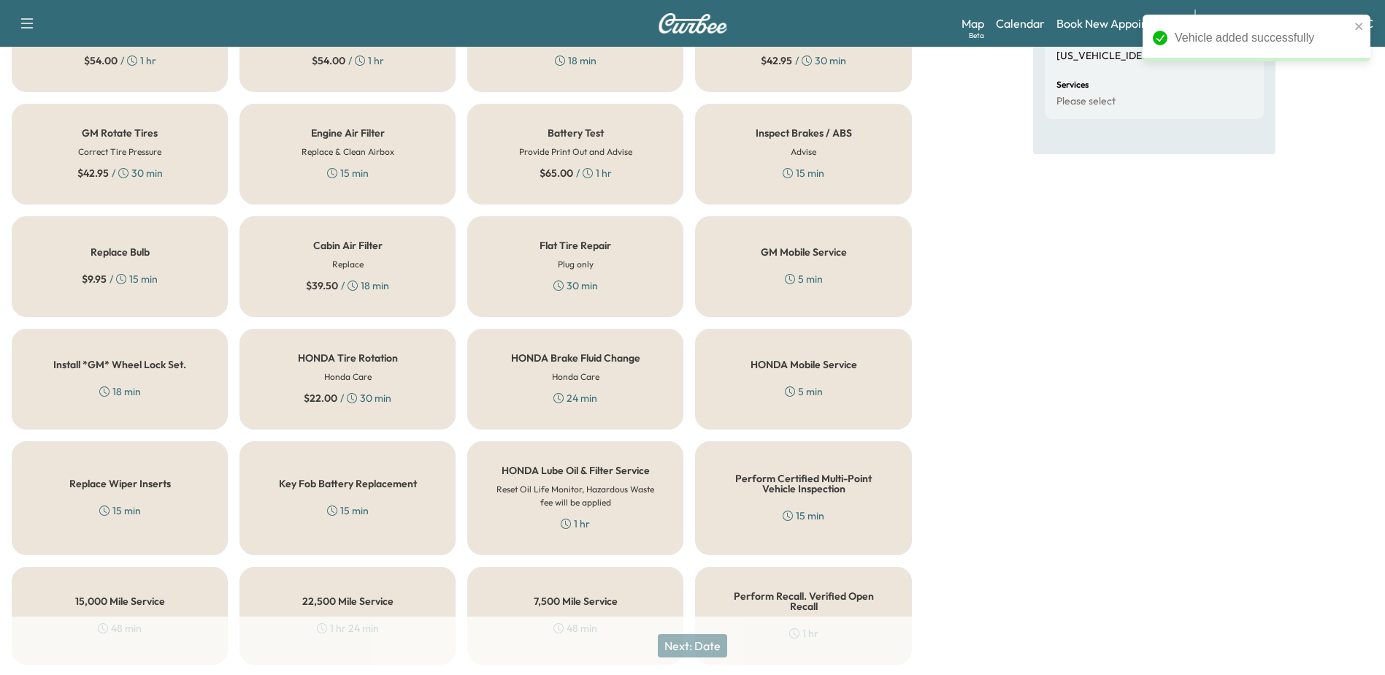
scroll to position [440, 0]
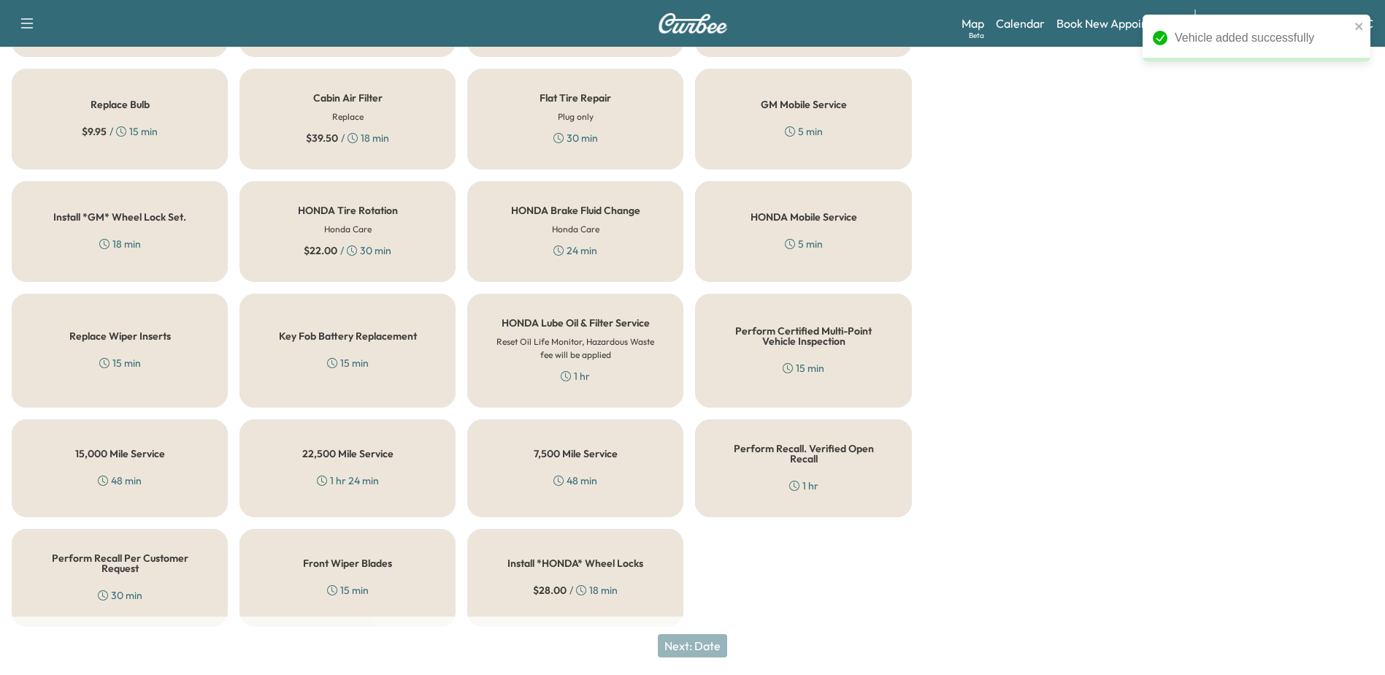
click at [796, 460] on div "Perform Recall. Verified Open Recall 1 hr" at bounding box center [803, 468] width 216 height 98
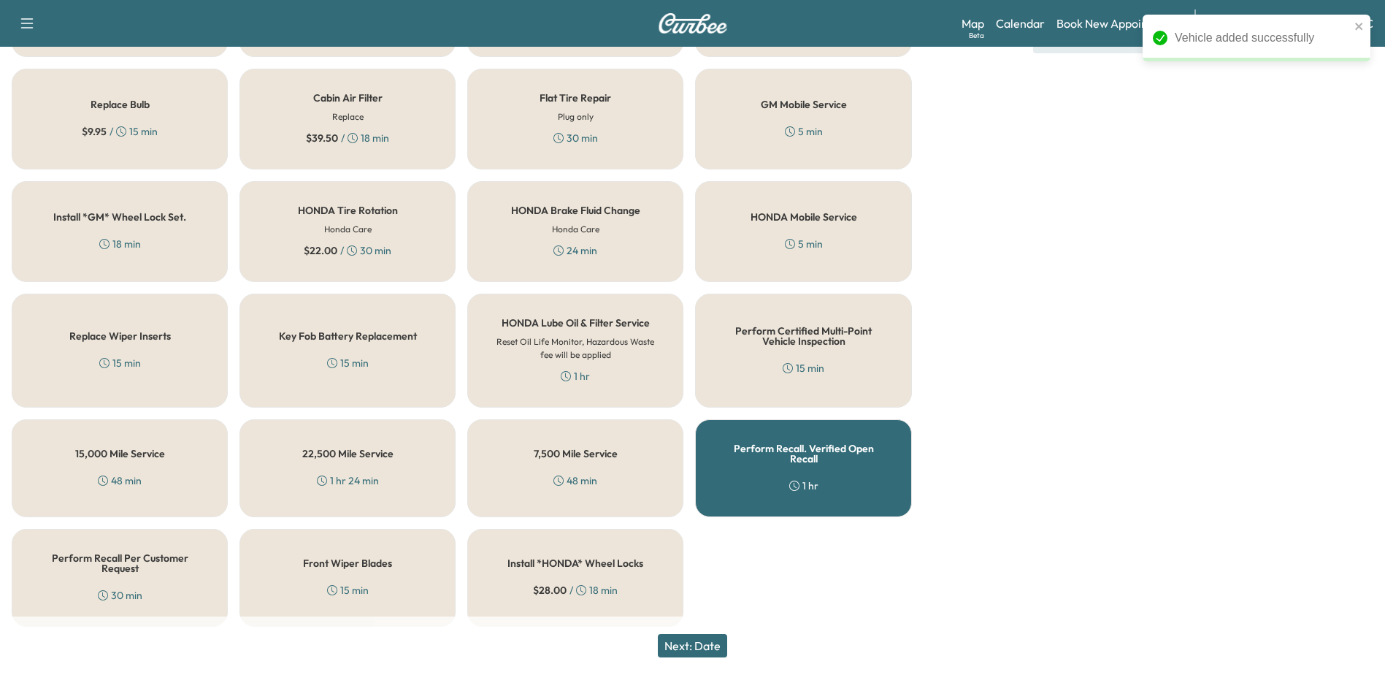
click at [709, 651] on button "Next: Date" at bounding box center [692, 645] width 69 height 23
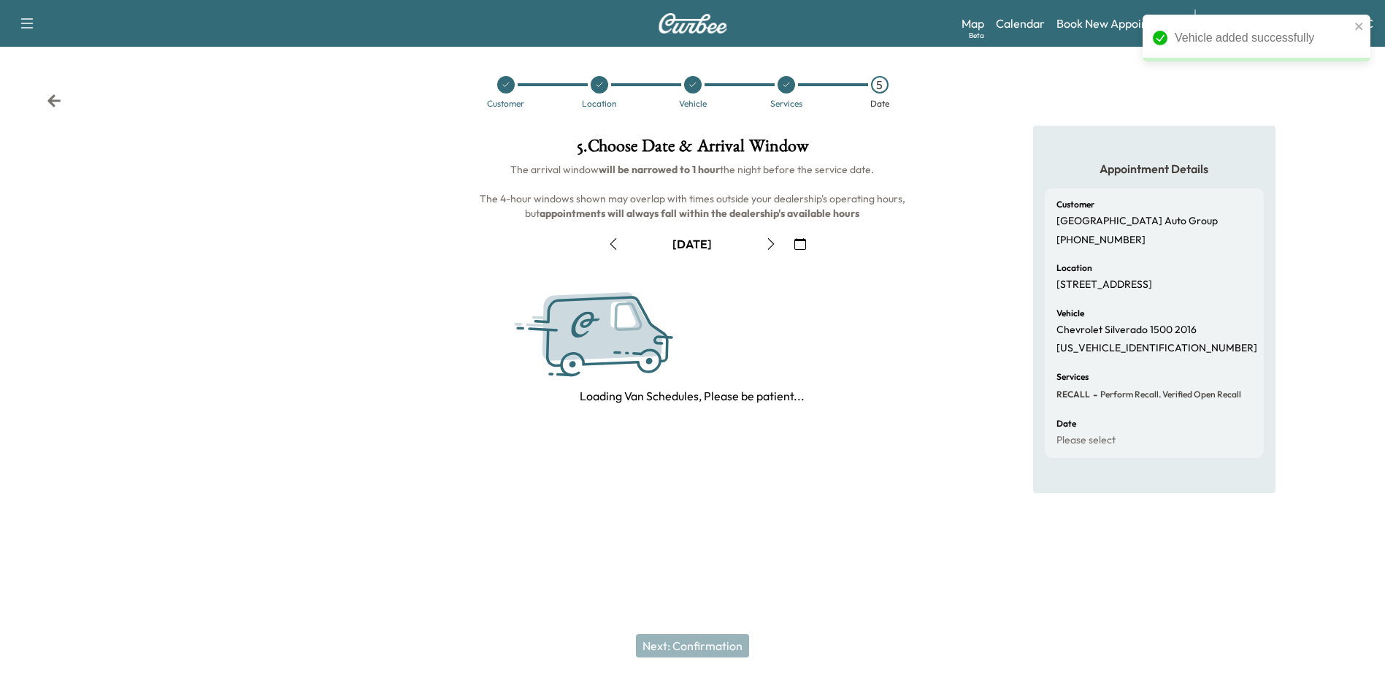
scroll to position [0, 0]
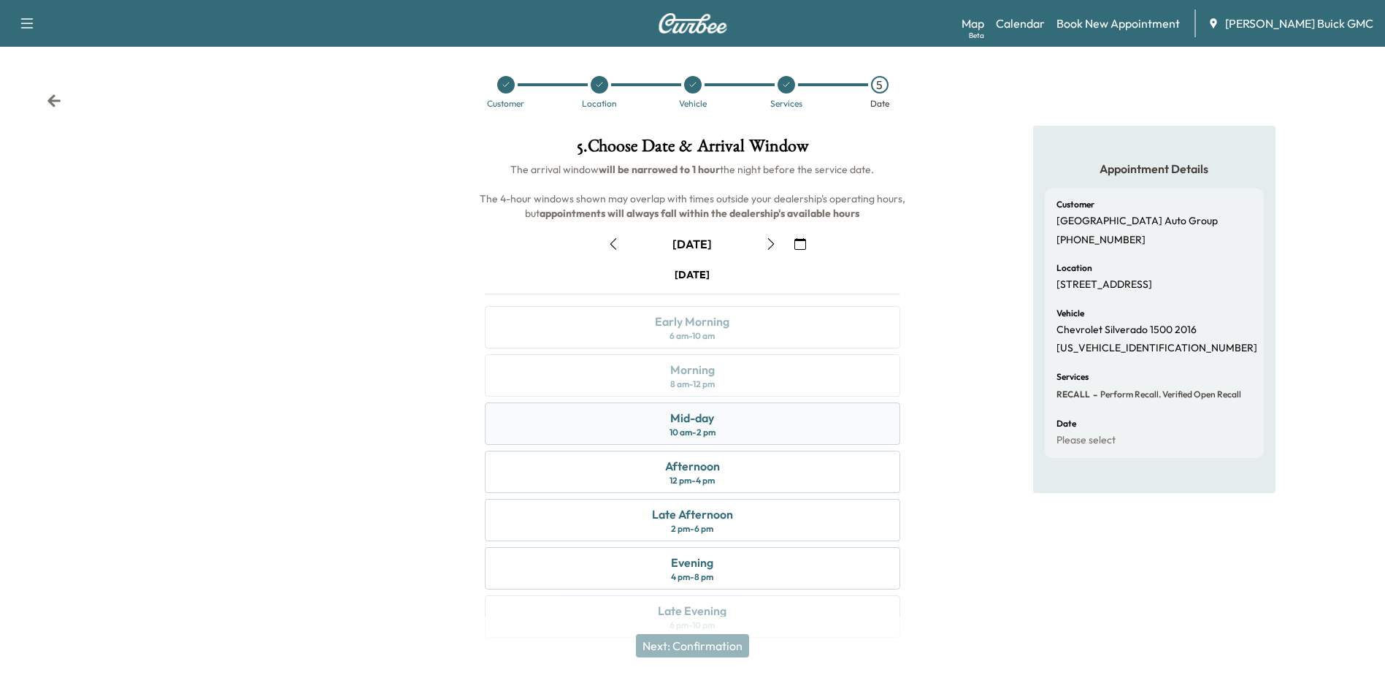
click at [702, 420] on div "Mid-day" at bounding box center [692, 418] width 44 height 18
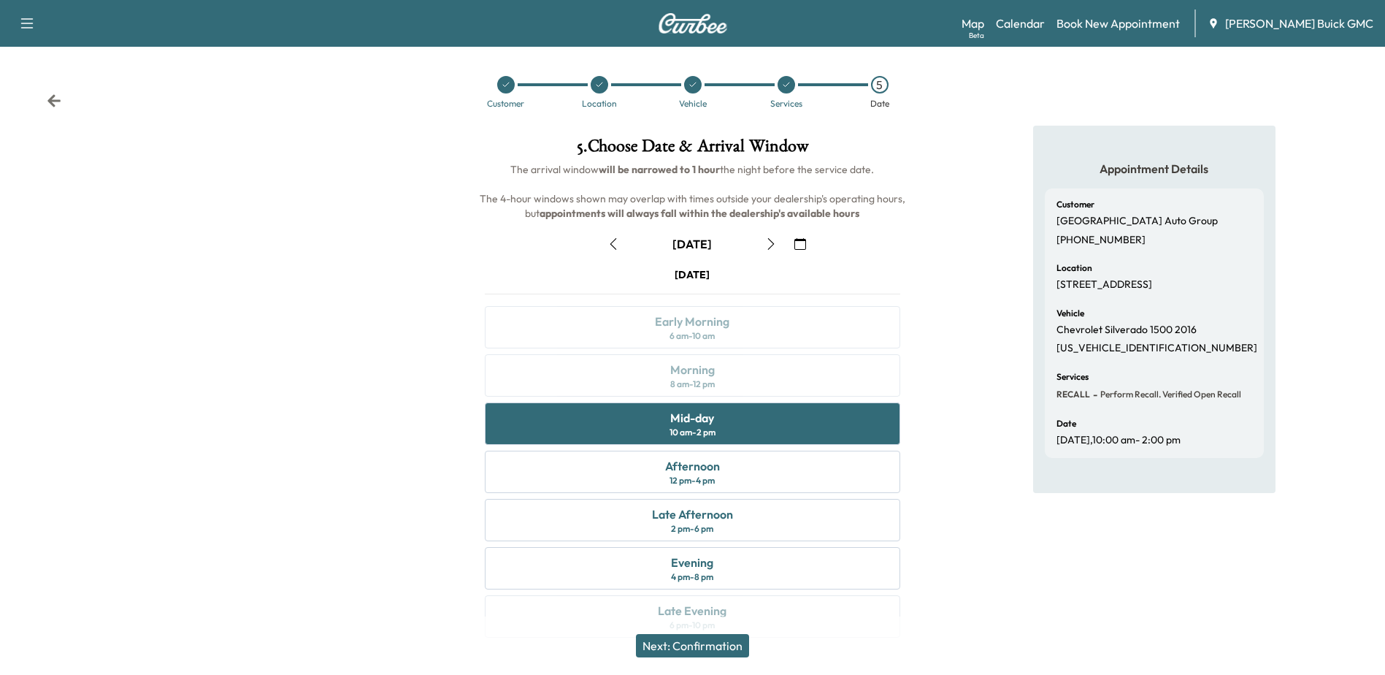
click at [705, 649] on button "Next: Confirmation" at bounding box center [692, 645] width 113 height 23
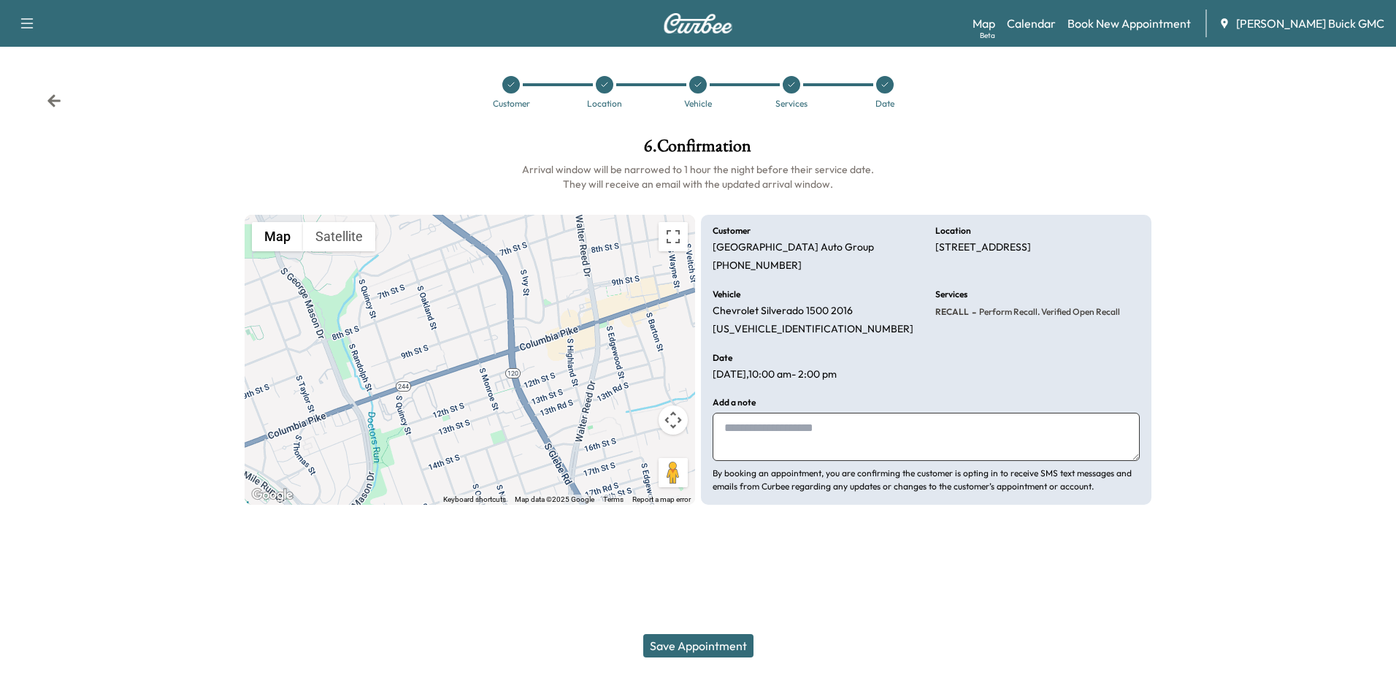
drag, startPoint x: 786, startPoint y: 431, endPoint x: 1348, endPoint y: 532, distance: 571.4
click at [786, 430] on textarea at bounding box center [926, 437] width 427 height 48
type textarea "**********"
drag, startPoint x: 700, startPoint y: 642, endPoint x: 803, endPoint y: 673, distance: 107.7
click at [703, 641] on button "Save Appointment" at bounding box center [698, 645] width 110 height 23
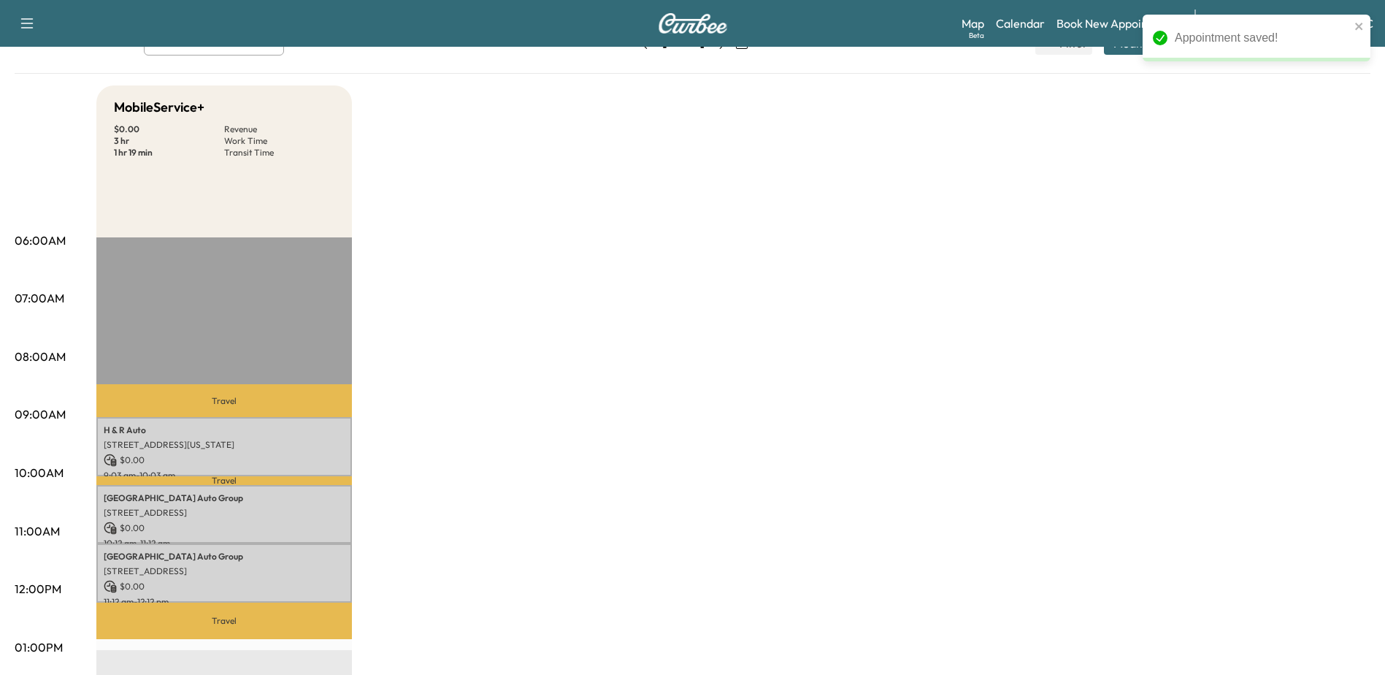
scroll to position [219, 0]
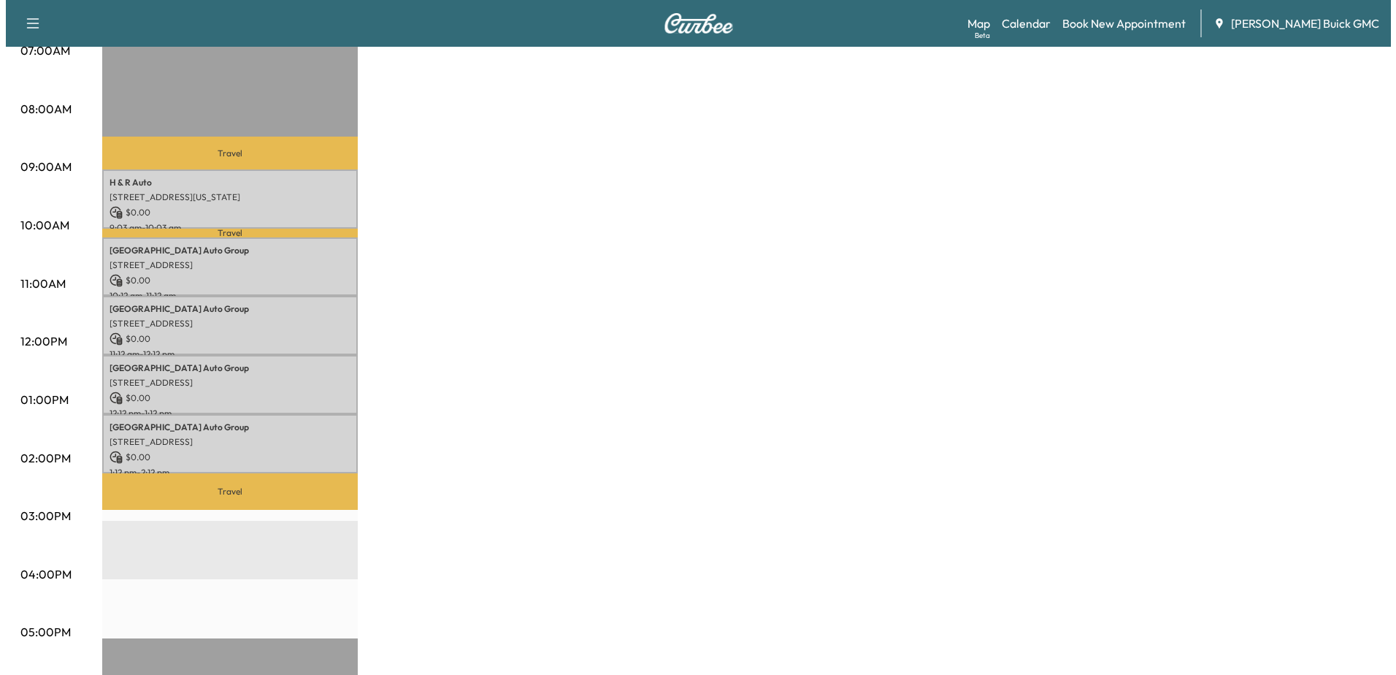
scroll to position [365, 0]
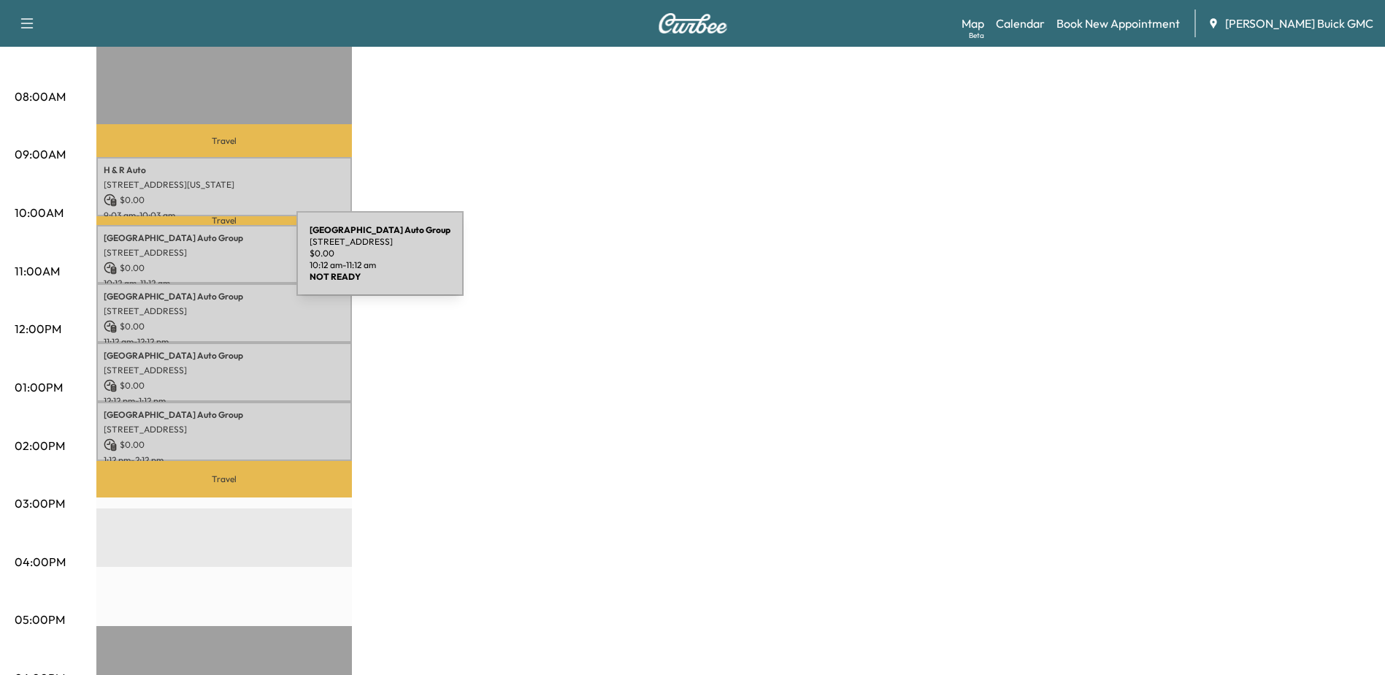
click at [191, 261] on p "$ 0.00" at bounding box center [224, 267] width 241 height 13
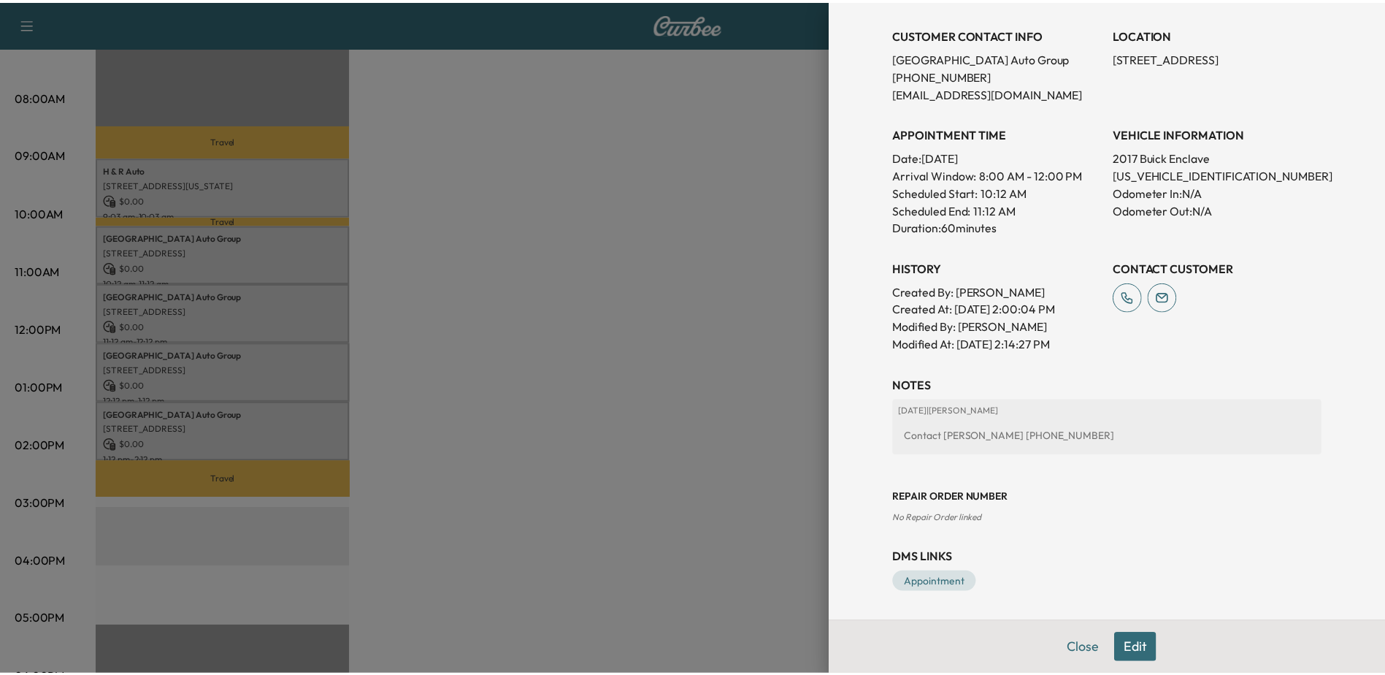
scroll to position [0, 0]
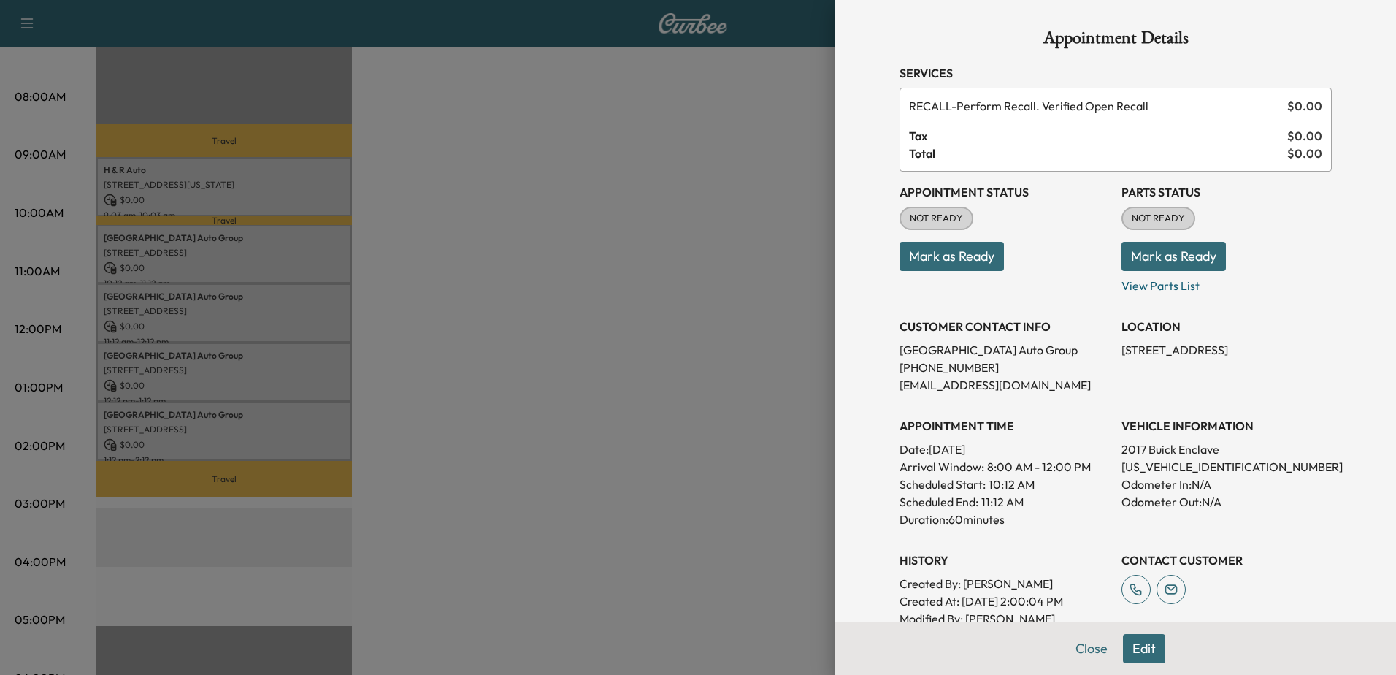
drag, startPoint x: 410, startPoint y: 278, endPoint x: 377, endPoint y: 320, distance: 54.1
click at [416, 277] on div at bounding box center [698, 337] width 1396 height 675
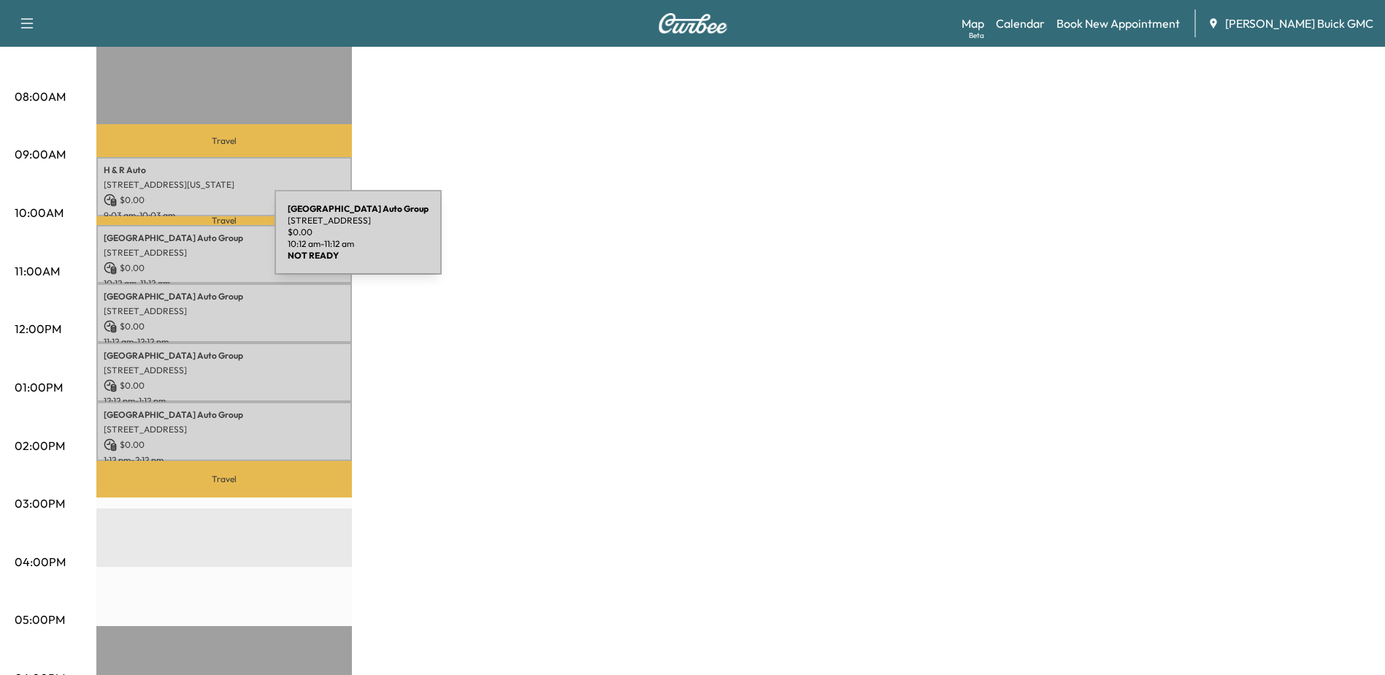
click at [164, 242] on div "Arlington Auto Group 3621 Columbia Pike #10, Arlington, VA 22204, United States…" at bounding box center [224, 254] width 256 height 59
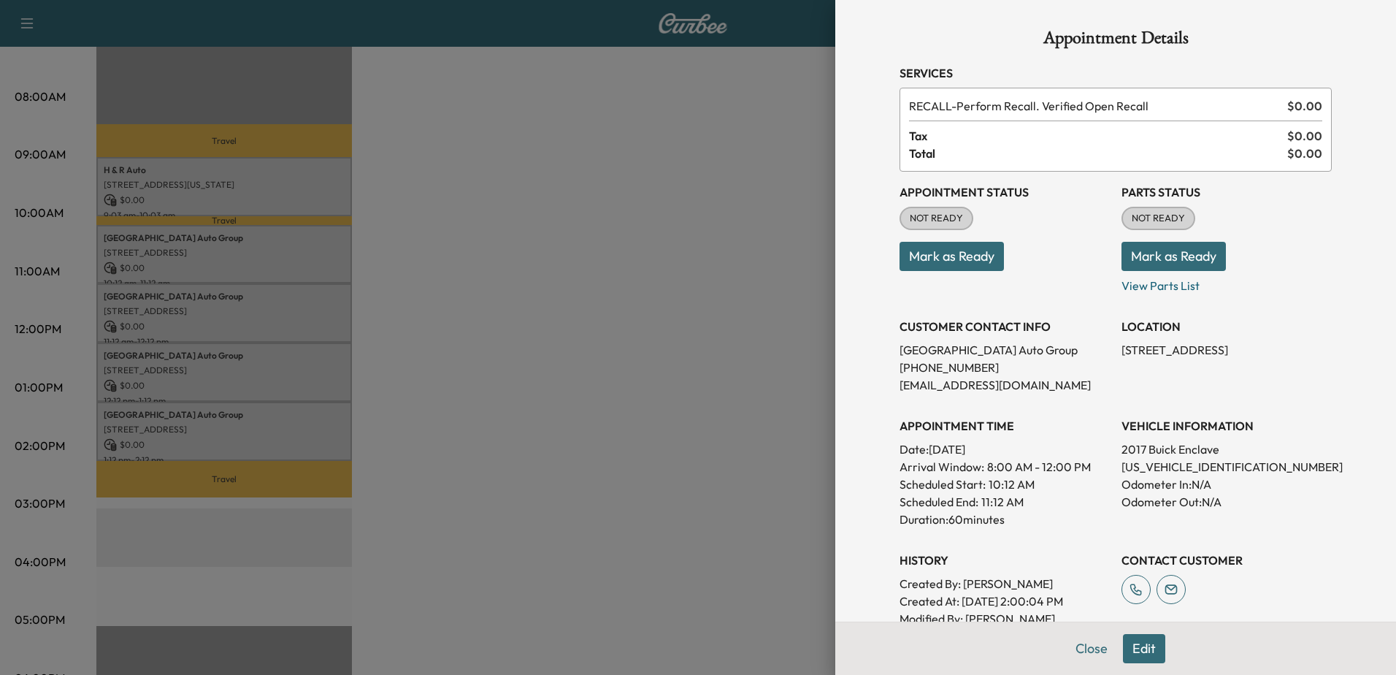
drag, startPoint x: 199, startPoint y: 270, endPoint x: 199, endPoint y: 327, distance: 57.0
click at [199, 270] on div at bounding box center [698, 337] width 1396 height 675
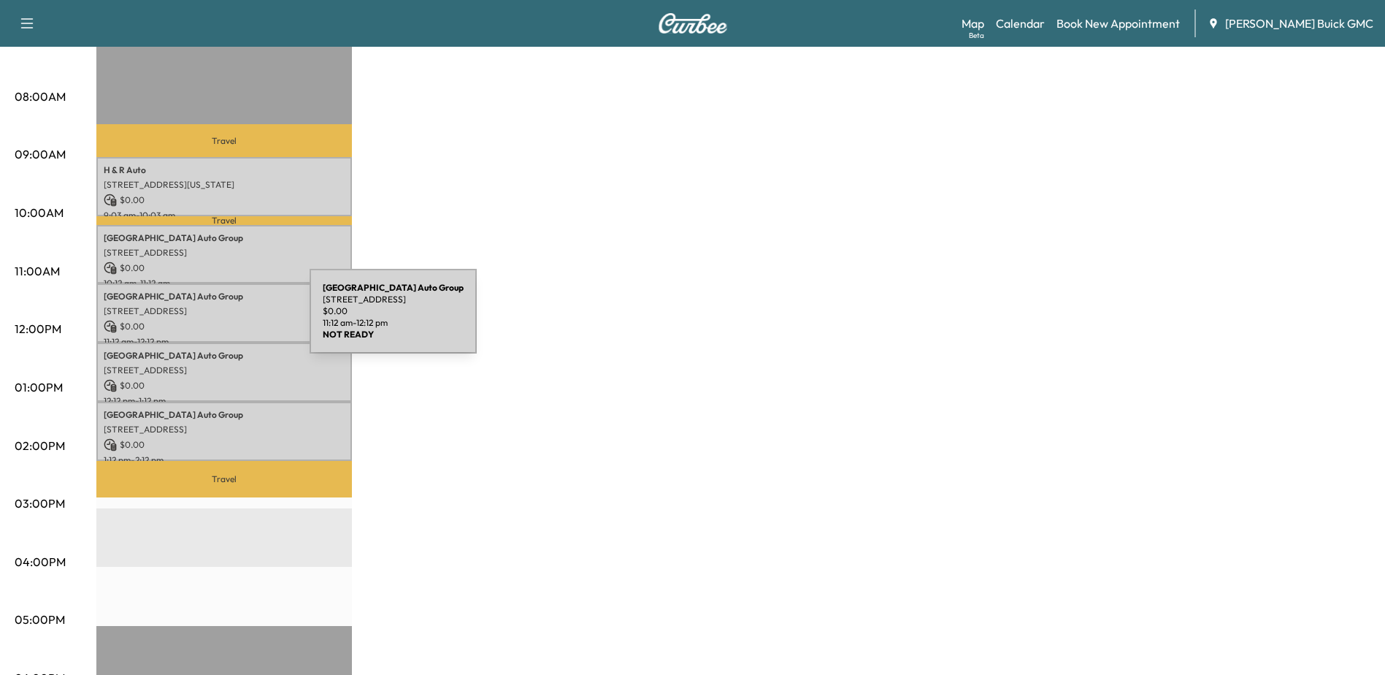
click at [199, 313] on p "[STREET_ADDRESS]" at bounding box center [224, 311] width 241 height 12
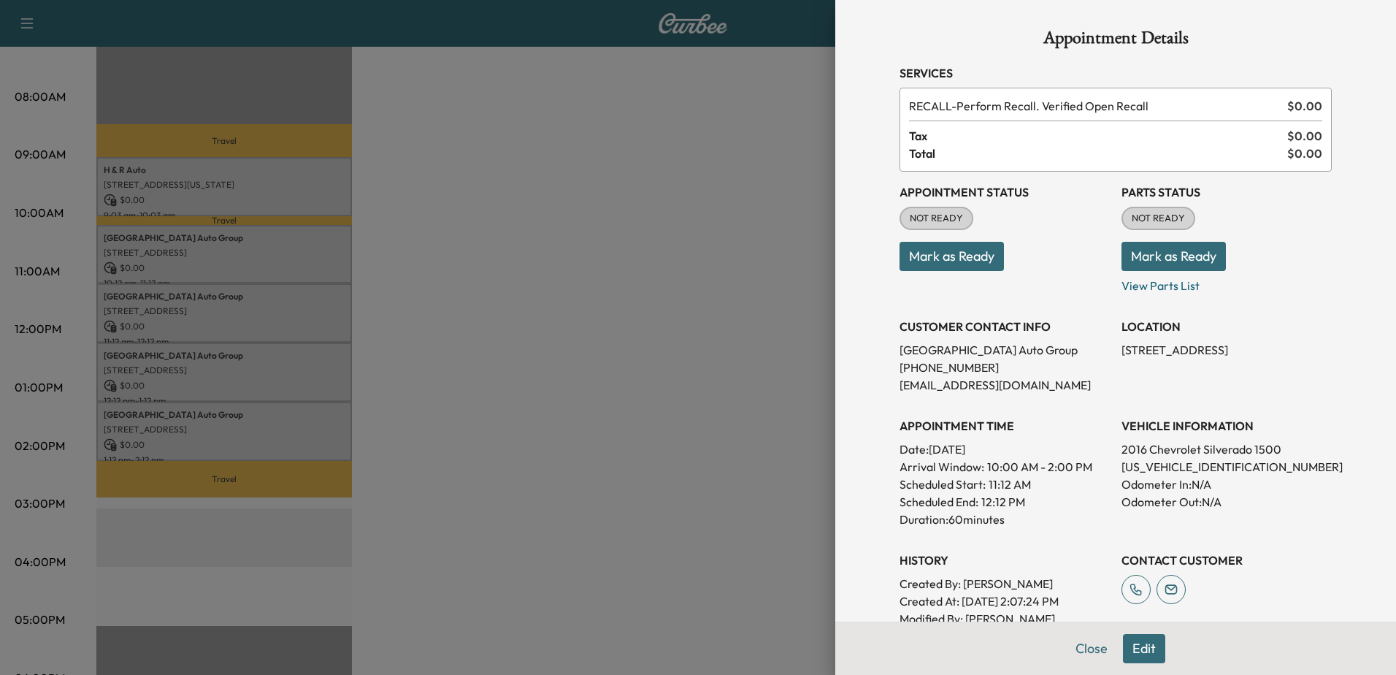
click at [256, 372] on div at bounding box center [698, 337] width 1396 height 675
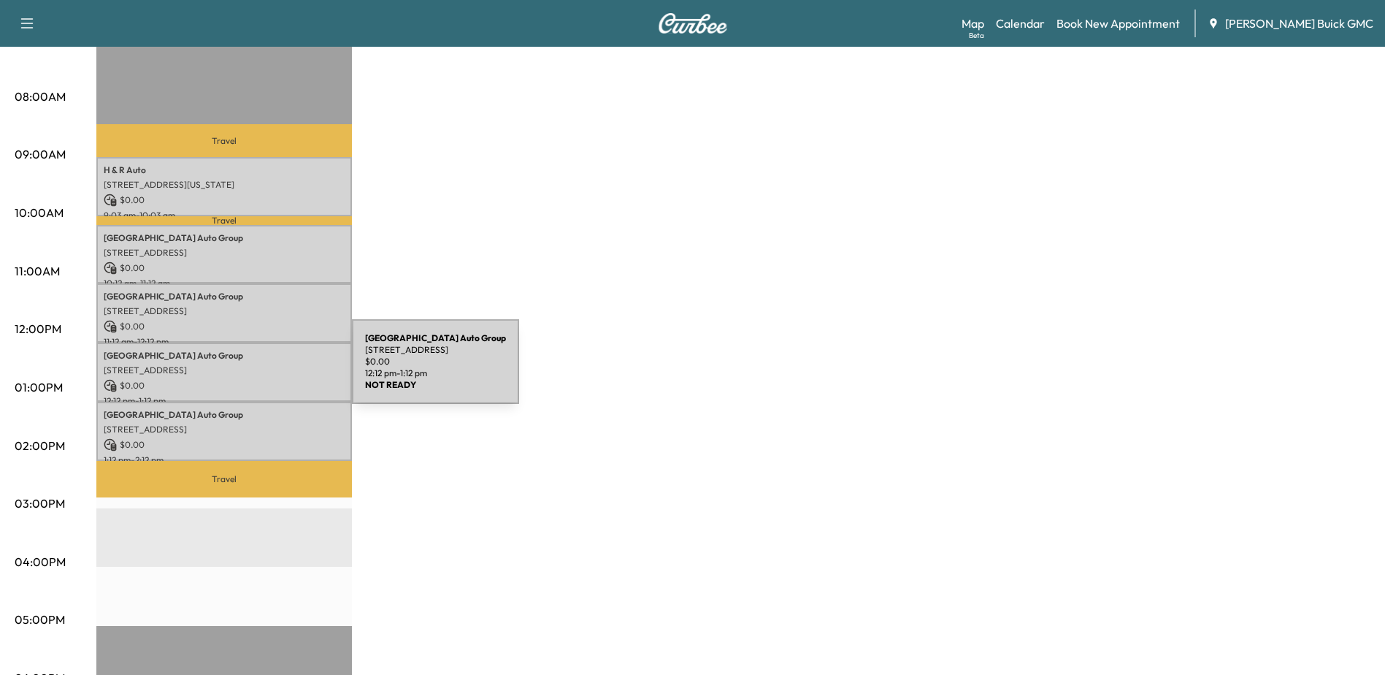
click at [242, 370] on p "[STREET_ADDRESS]" at bounding box center [224, 370] width 241 height 12
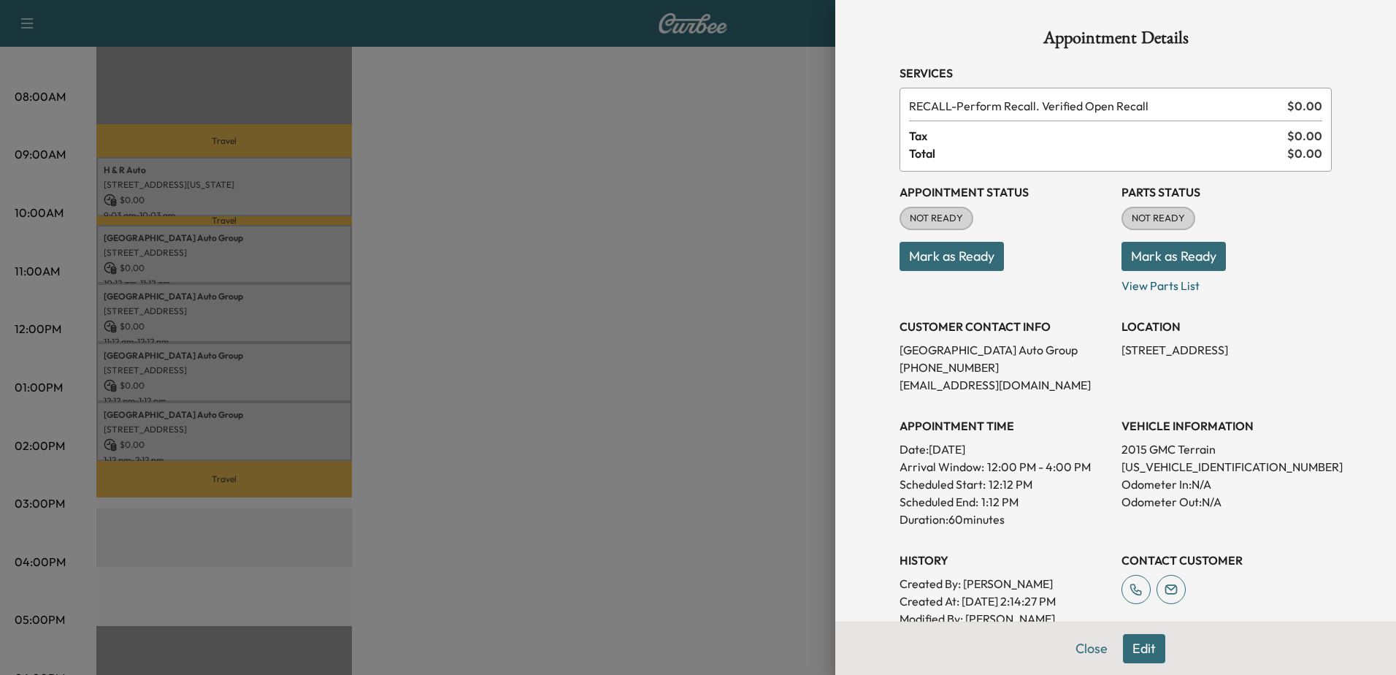
drag, startPoint x: 248, startPoint y: 443, endPoint x: 245, endPoint y: 451, distance: 9.5
click at [248, 443] on div at bounding box center [698, 337] width 1396 height 675
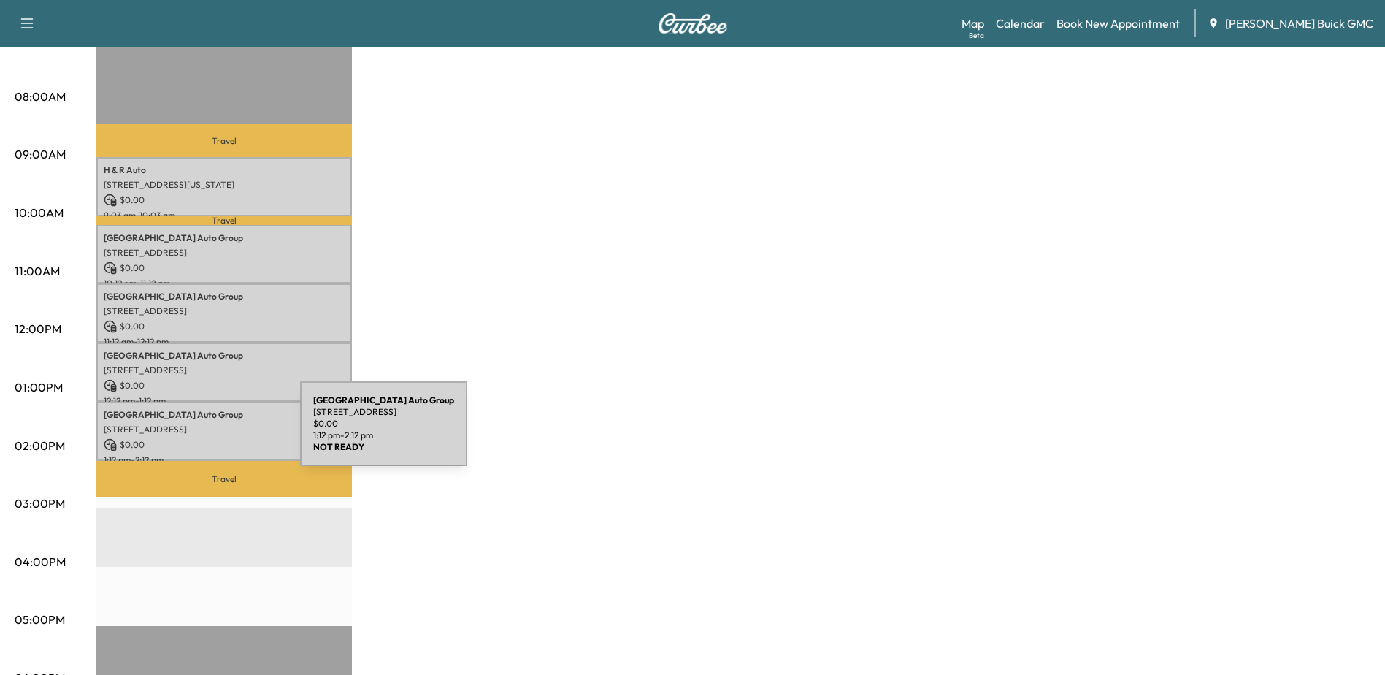
click at [191, 432] on div "Arlington Auto Group 3621 Columbia Pike, Arlington, VA 22204, USA $ 0.00 1:12 p…" at bounding box center [224, 431] width 256 height 59
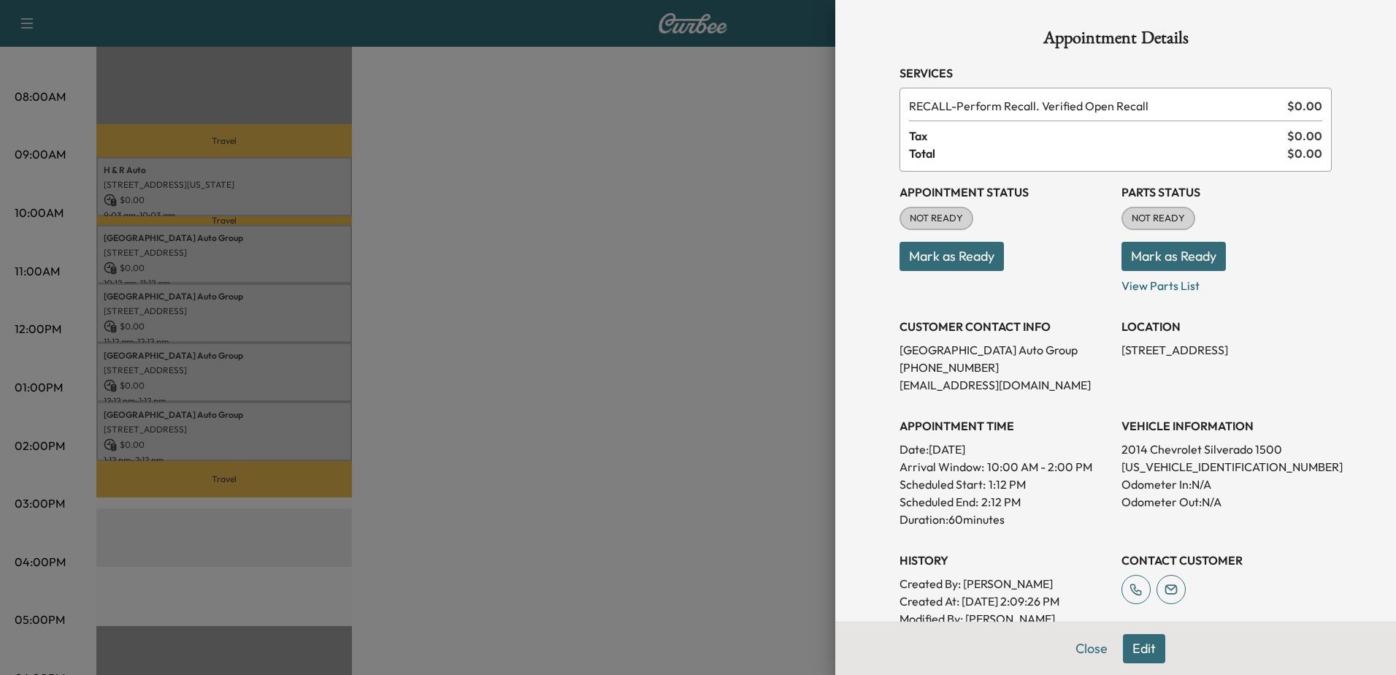
click at [457, 280] on div at bounding box center [698, 337] width 1396 height 675
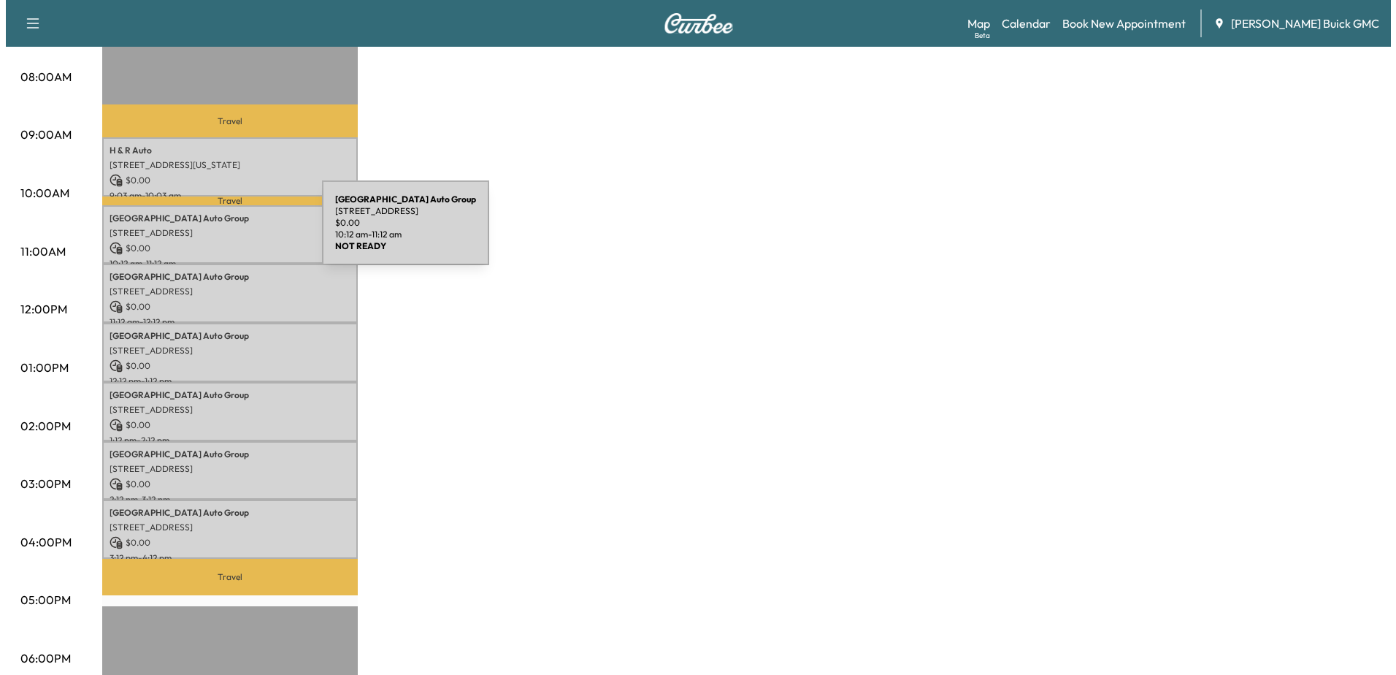
scroll to position [365, 0]
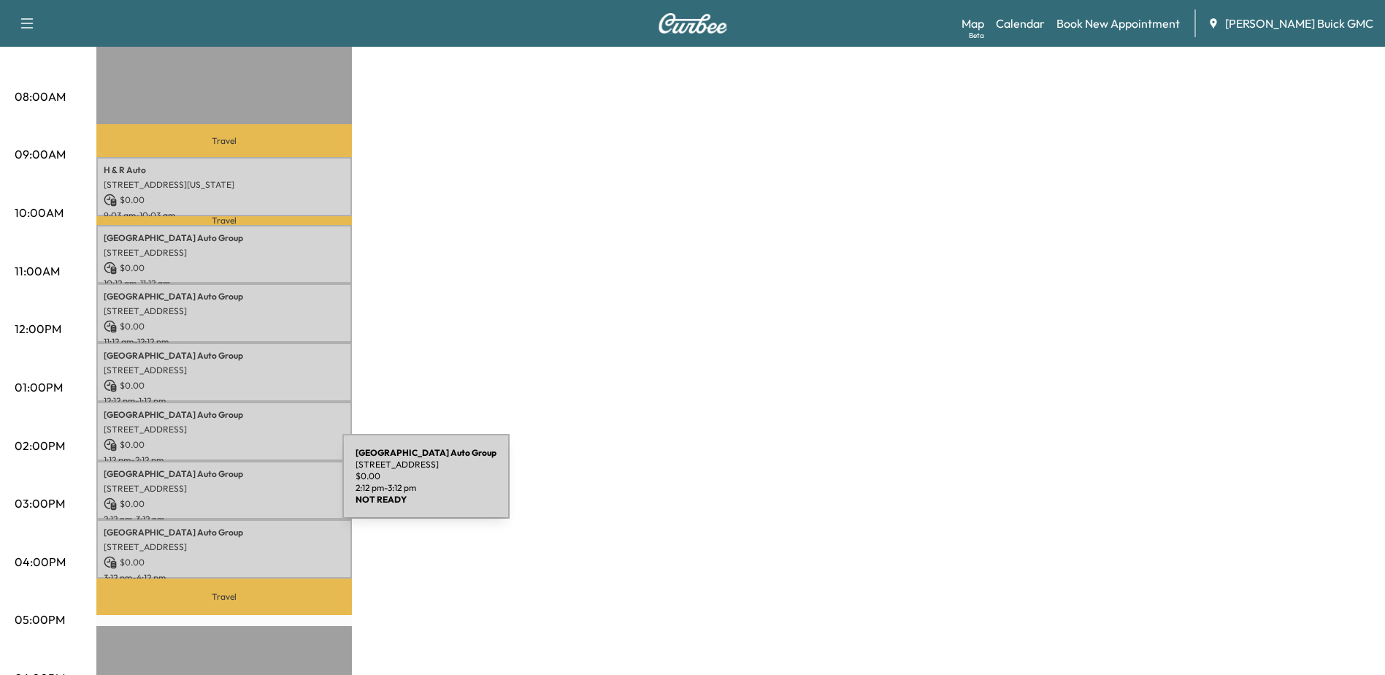
click at [233, 485] on p "[STREET_ADDRESS]" at bounding box center [224, 489] width 241 height 12
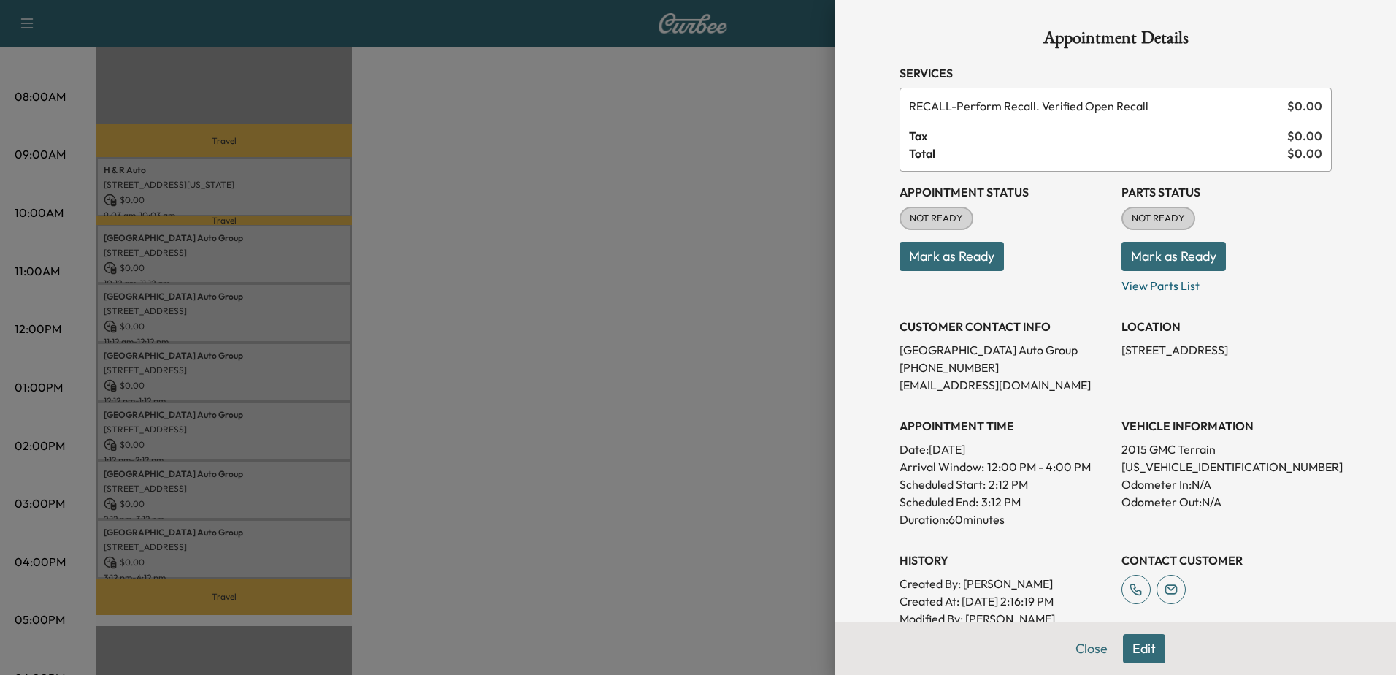
click at [207, 439] on div at bounding box center [698, 337] width 1396 height 675
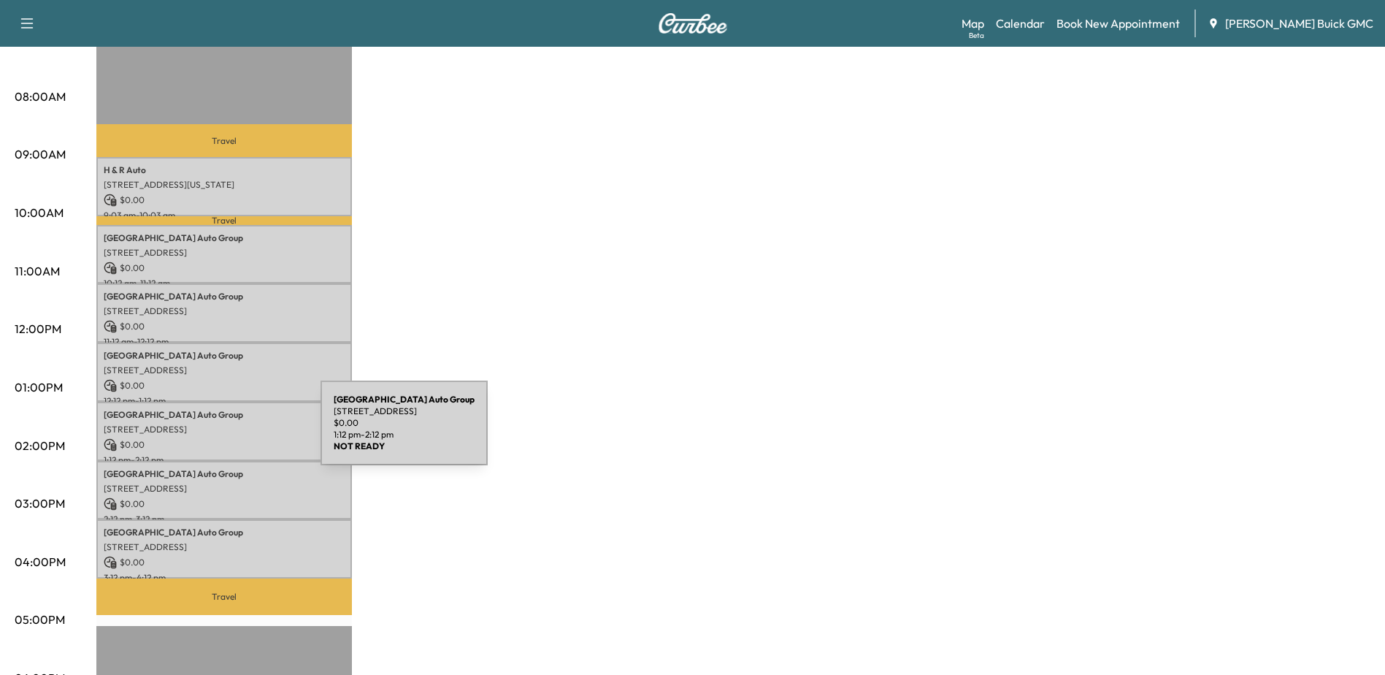
click at [211, 431] on div "Arlington Auto Group 3621 Columbia Pike, Arlington, VA 22204, USA $ 0.00 1:12 p…" at bounding box center [224, 431] width 256 height 59
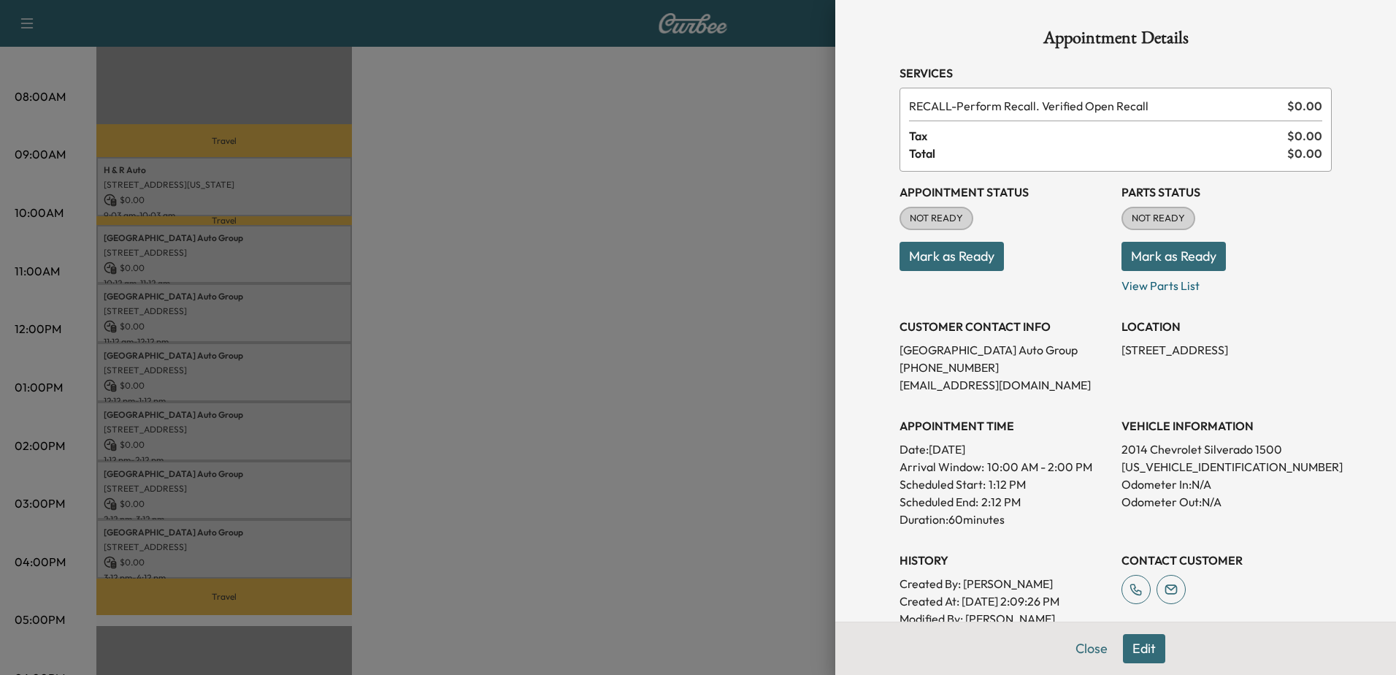
drag, startPoint x: 211, startPoint y: 431, endPoint x: 202, endPoint y: 481, distance: 51.1
click at [199, 476] on div at bounding box center [698, 337] width 1396 height 675
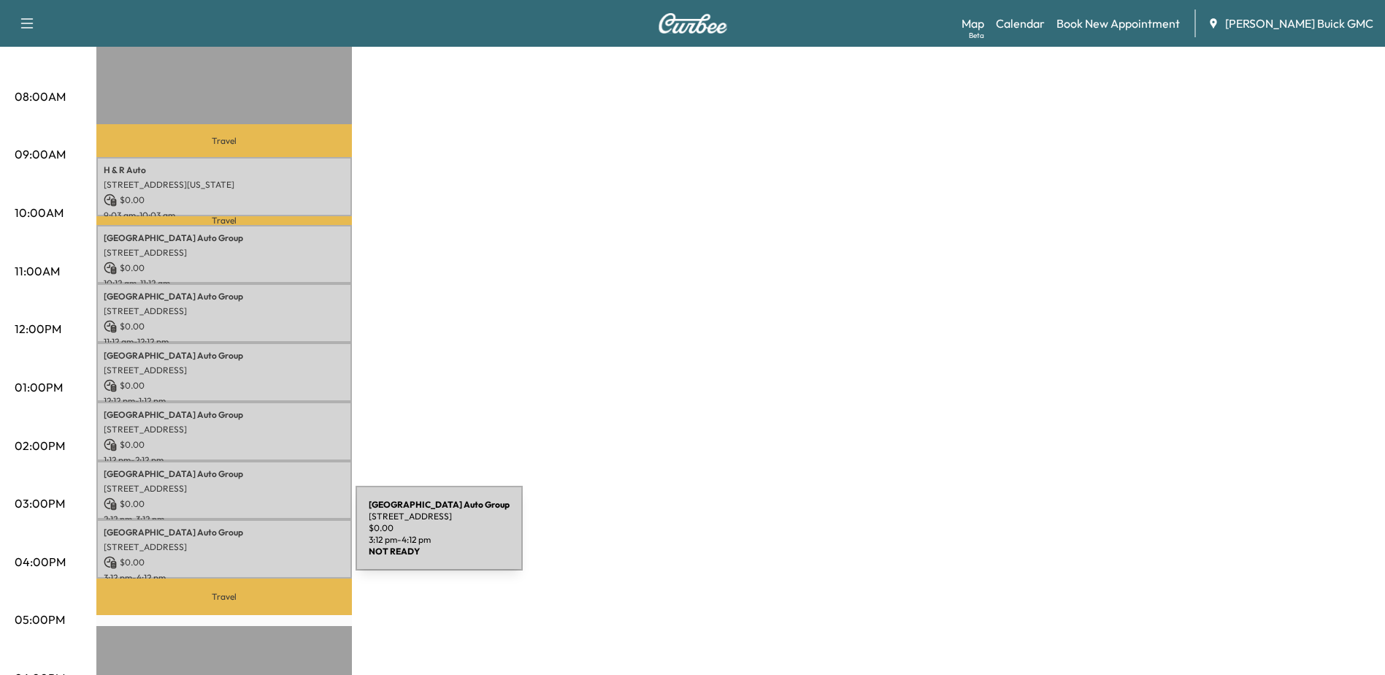
click at [245, 541] on p "[STREET_ADDRESS]" at bounding box center [224, 547] width 241 height 12
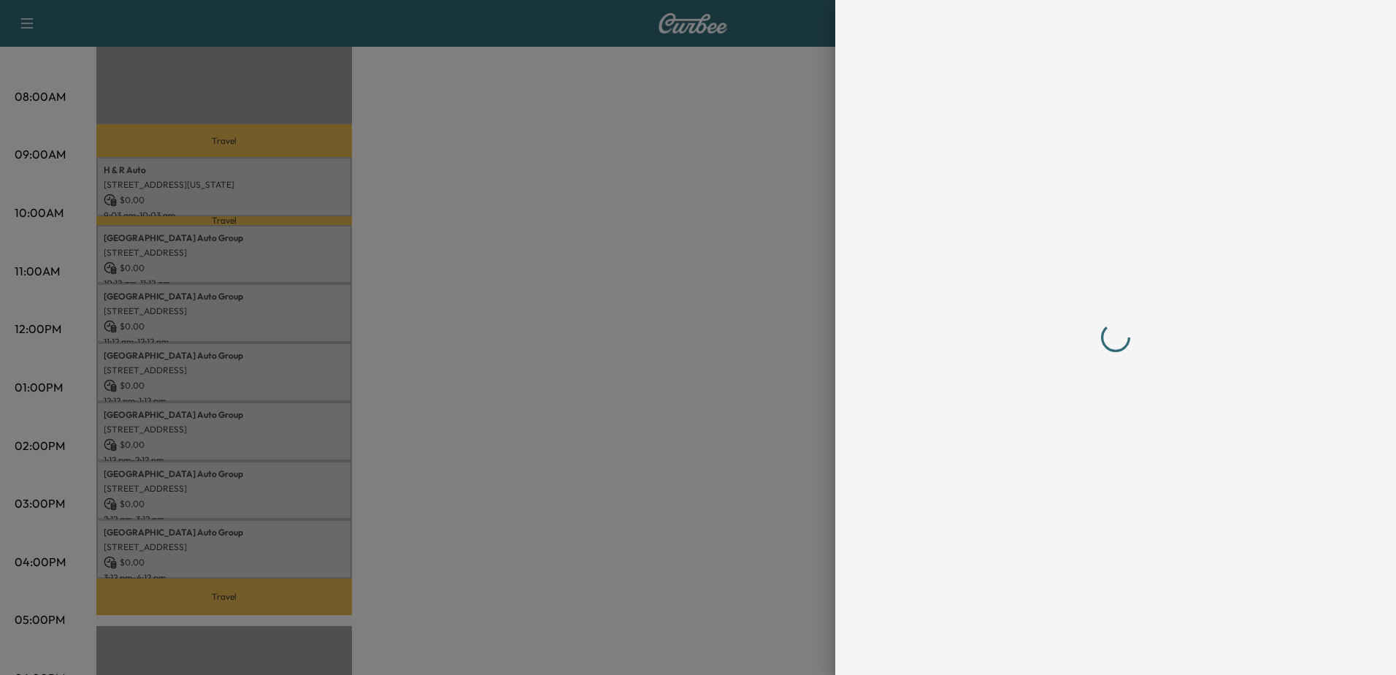
click at [248, 541] on div at bounding box center [698, 337] width 1396 height 675
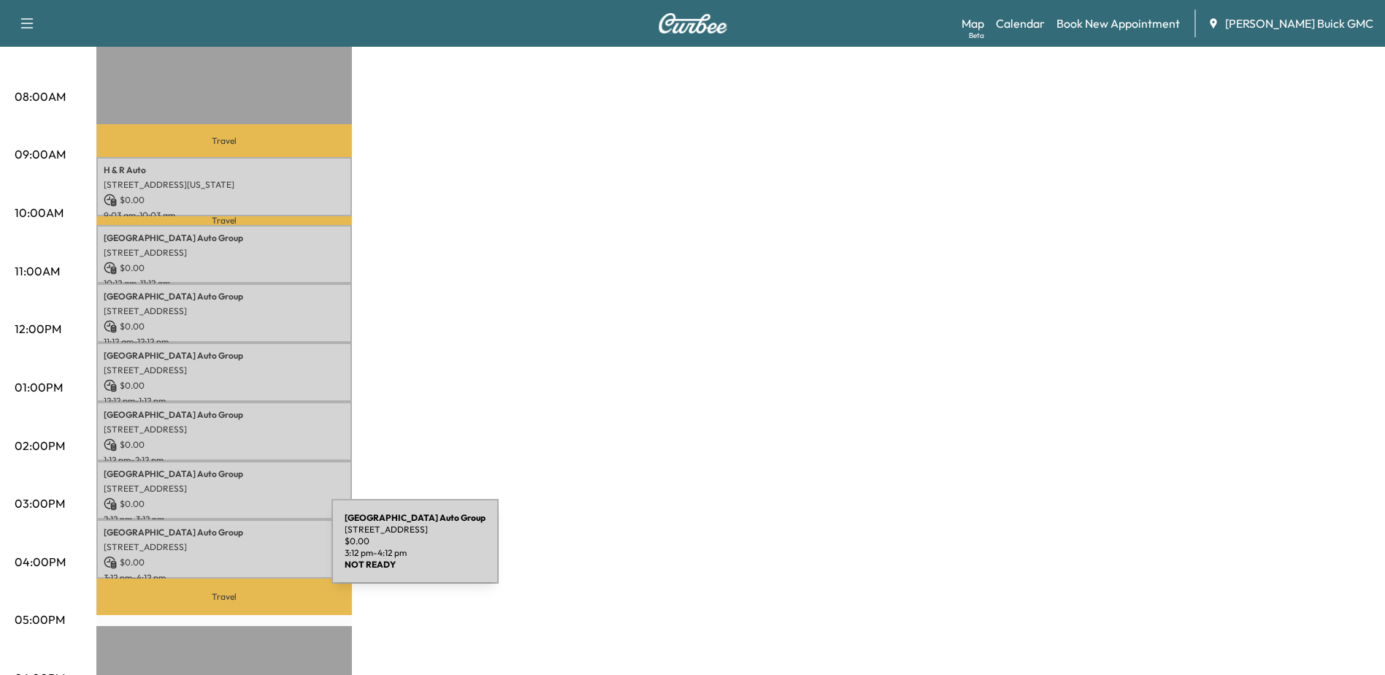
click at [222, 556] on p "$ 0.00" at bounding box center [224, 562] width 241 height 13
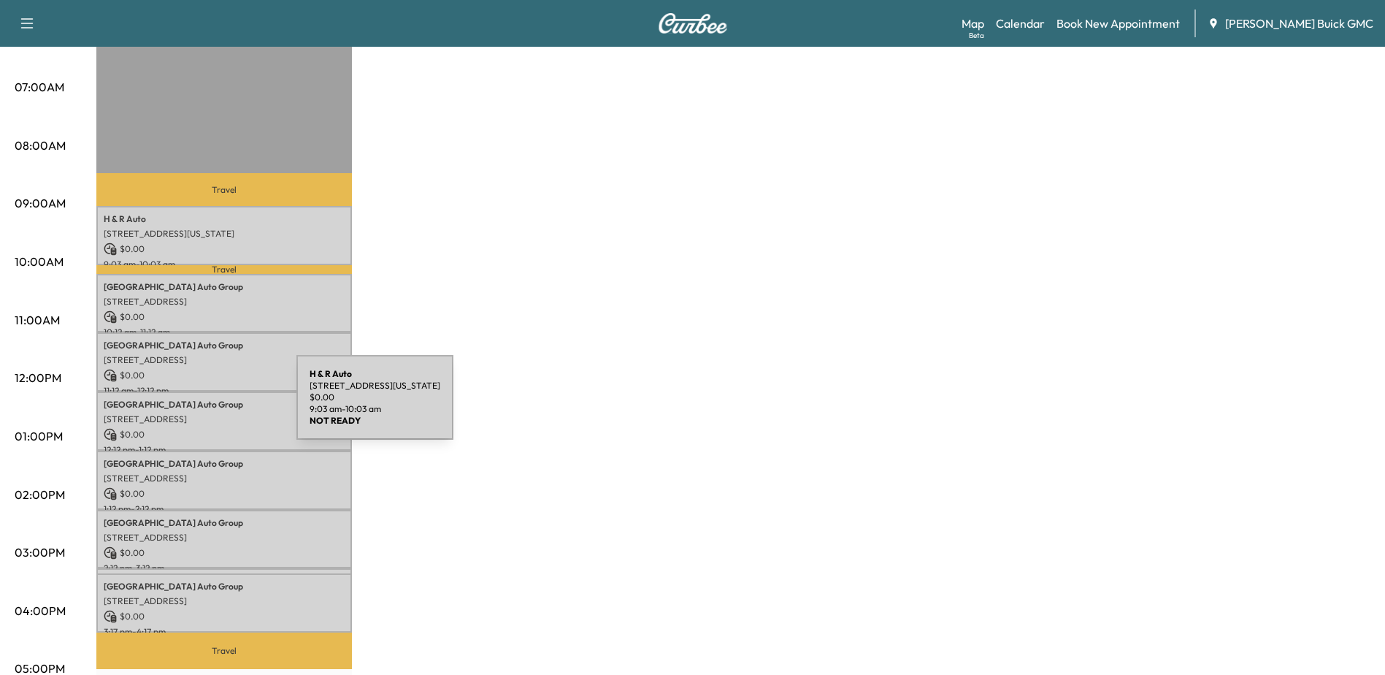
scroll to position [511, 0]
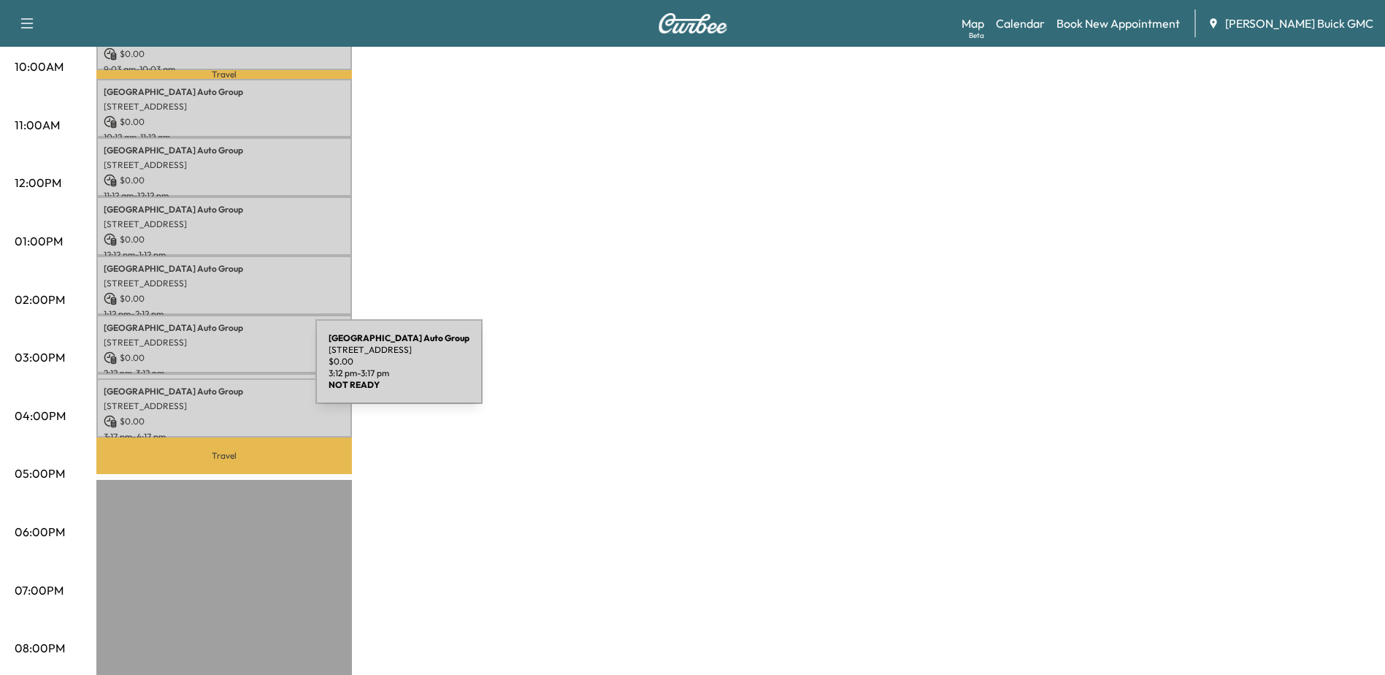
click at [206, 373] on div "Arlington Auto Group [STREET_ADDRESS] $ 0.00 3:12 pm - 3:17 pm" at bounding box center [224, 380] width 256 height 15
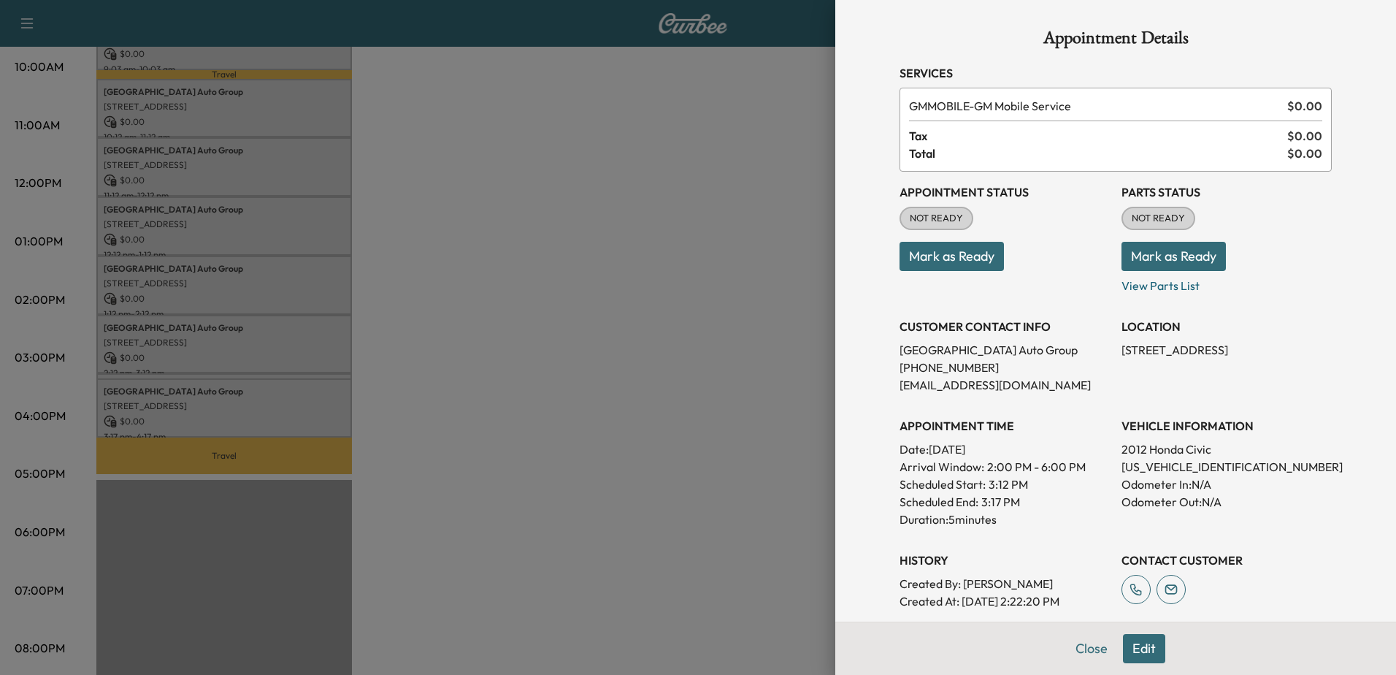
click at [122, 402] on div at bounding box center [698, 337] width 1396 height 675
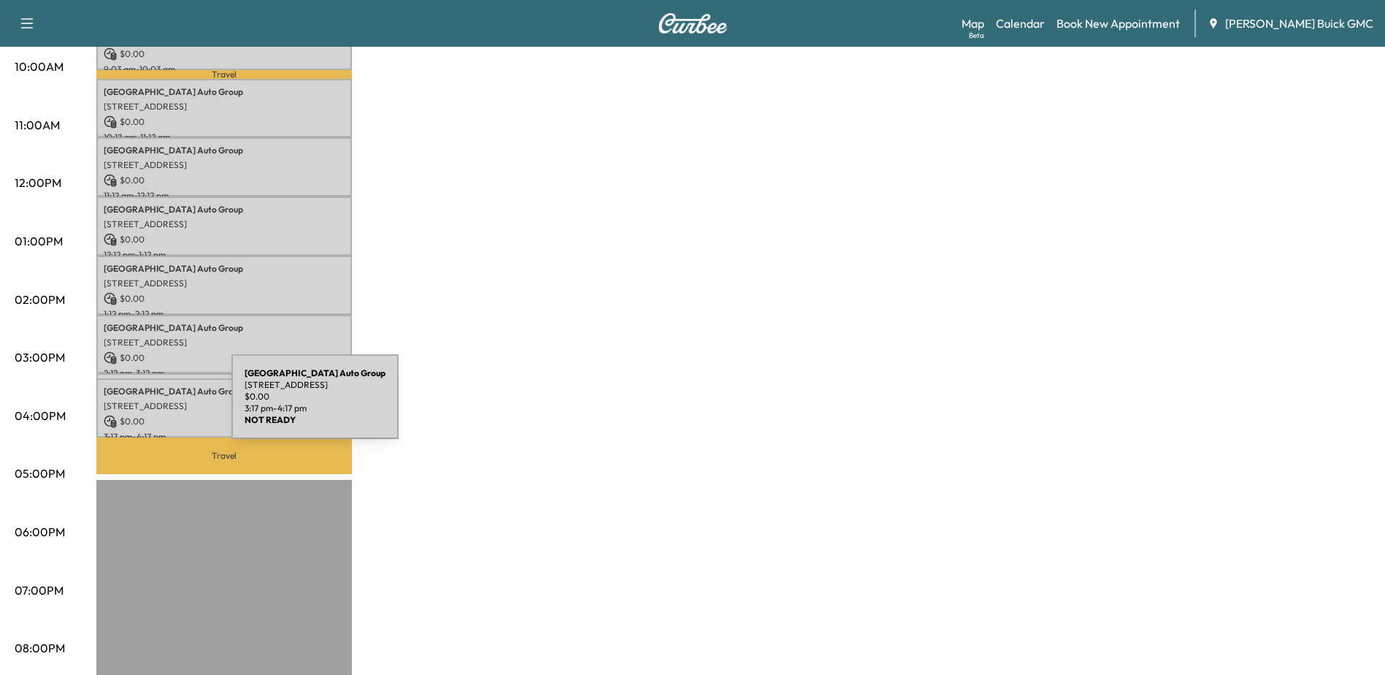
click at [122, 405] on p "[STREET_ADDRESS]" at bounding box center [224, 406] width 241 height 12
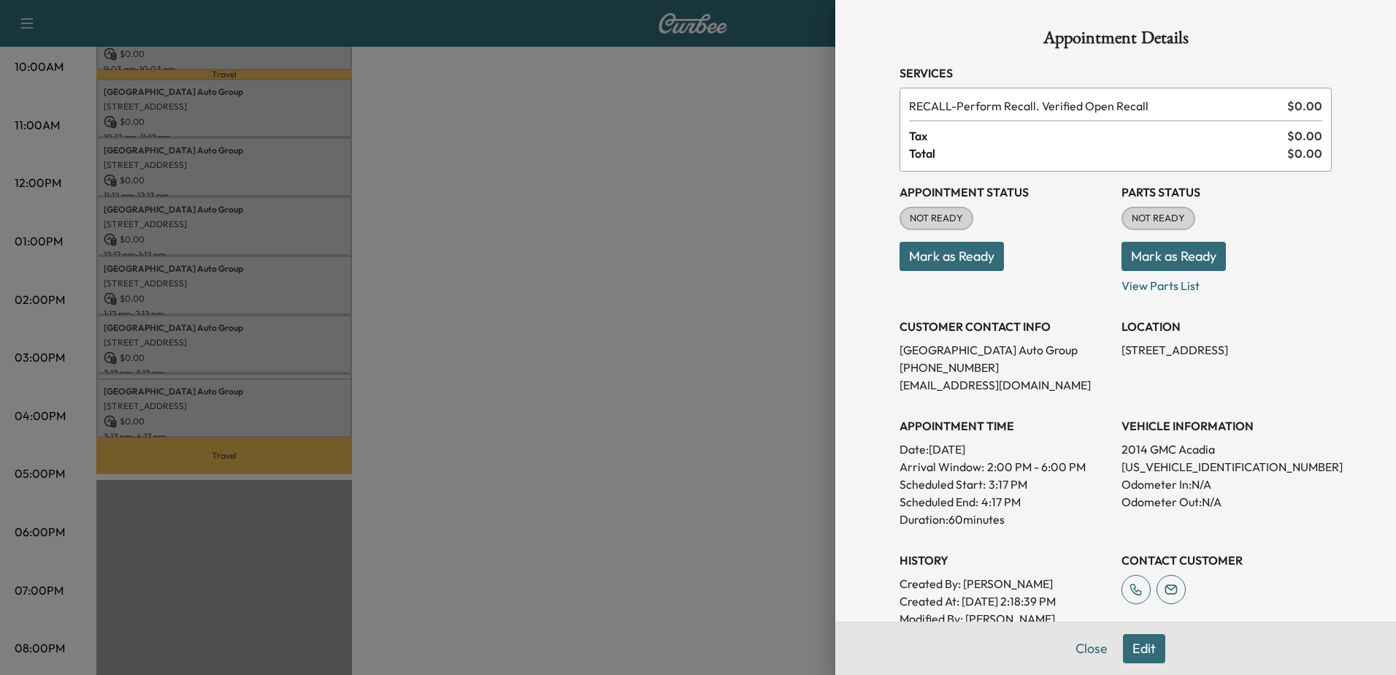
click at [133, 370] on div at bounding box center [698, 337] width 1396 height 675
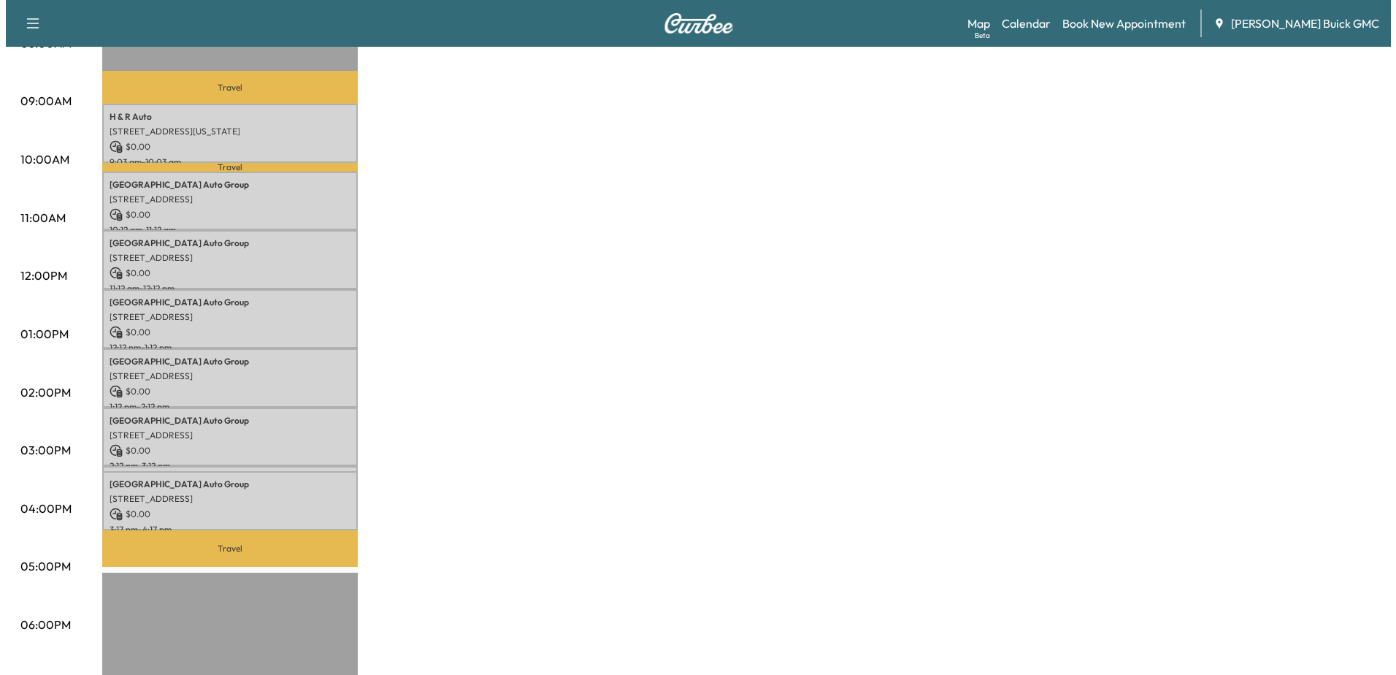
scroll to position [438, 0]
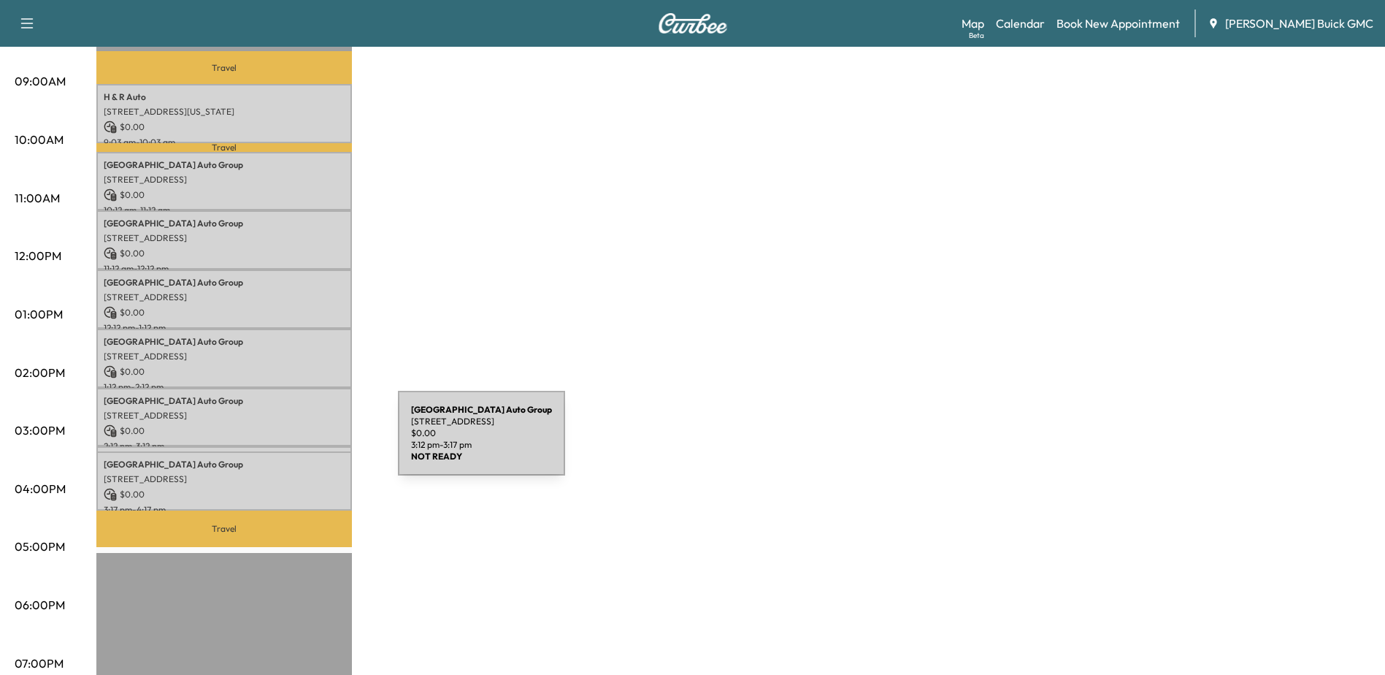
click at [289, 446] on div "Arlington Auto Group [STREET_ADDRESS] $ 0.00 3:12 pm - 3:17 pm" at bounding box center [224, 453] width 256 height 15
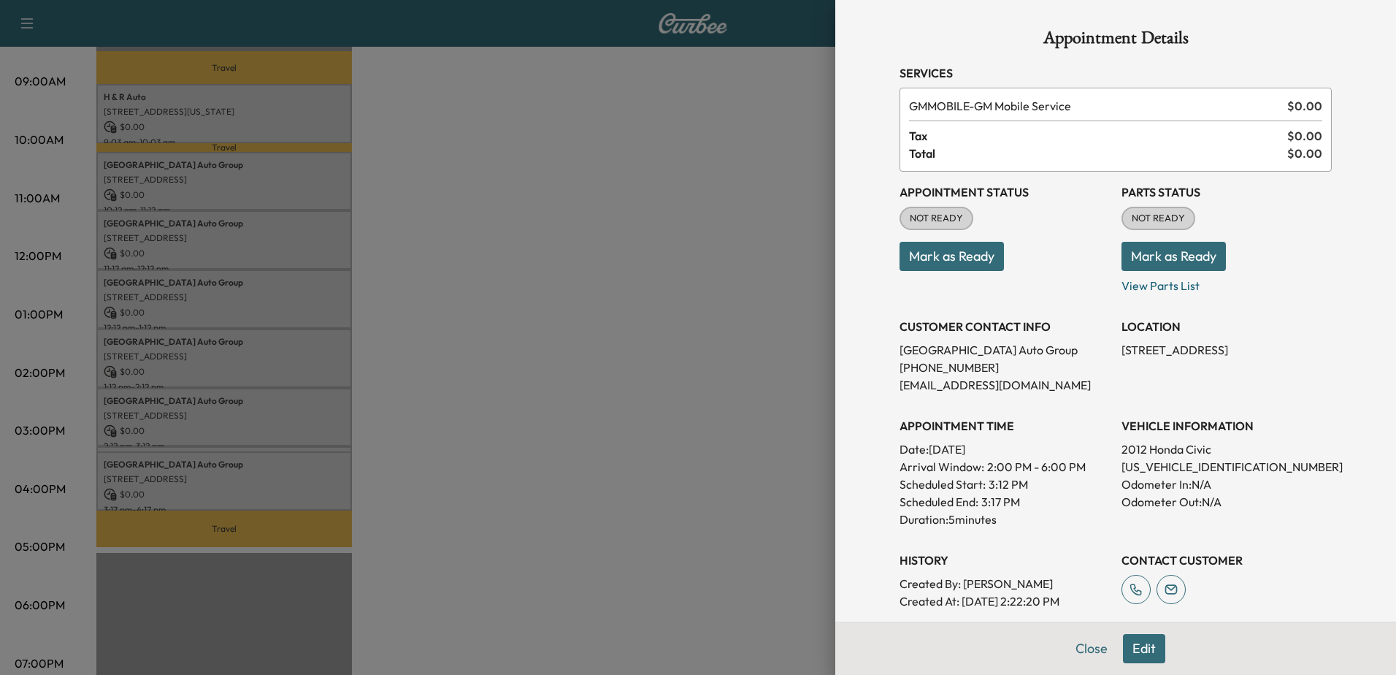
click at [1158, 464] on p "[US_VEHICLE_IDENTIFICATION_NUMBER]" at bounding box center [1227, 467] width 210 height 18
copy p "[US_VEHICLE_IDENTIFICATION_NUMBER]"
